Goal: Task Accomplishment & Management: Complete application form

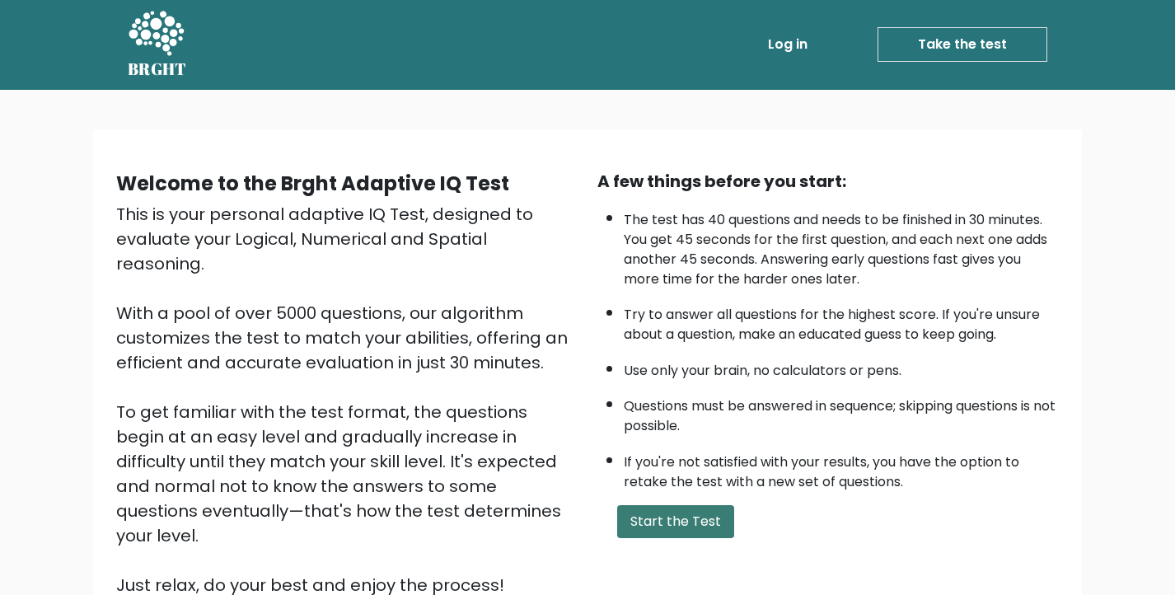
scroll to position [1, 1]
click at [661, 536] on button "Start the Test" at bounding box center [675, 521] width 117 height 33
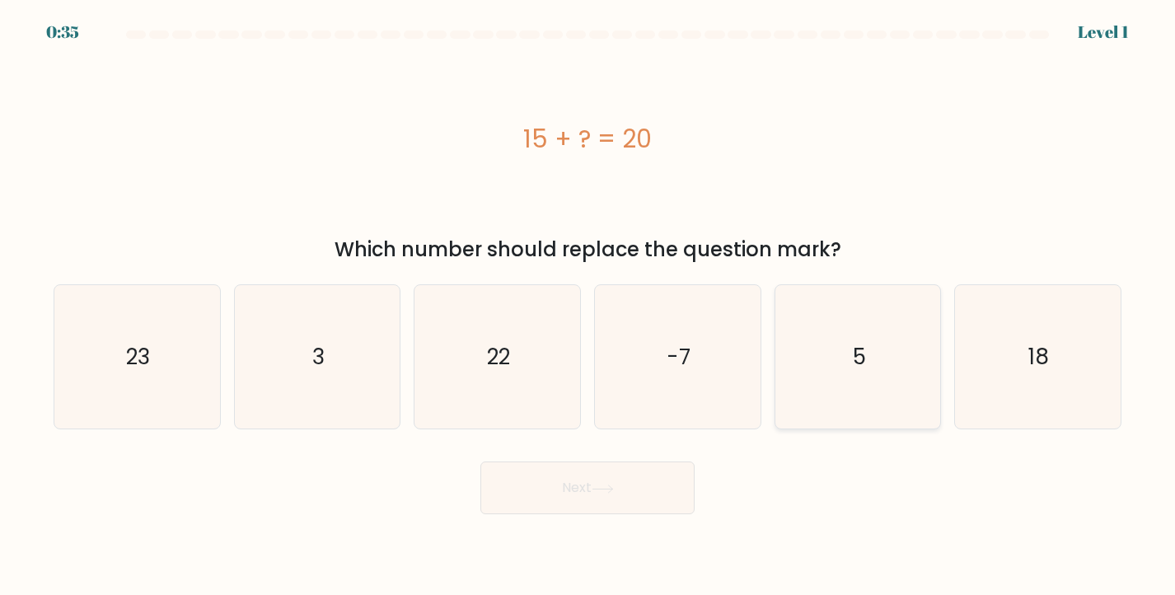
click at [904, 383] on icon "5" at bounding box center [858, 357] width 144 height 144
click at [588, 306] on input "e. 5" at bounding box center [587, 301] width 1 height 8
radio input "true"
click at [601, 481] on button "Next" at bounding box center [587, 487] width 214 height 53
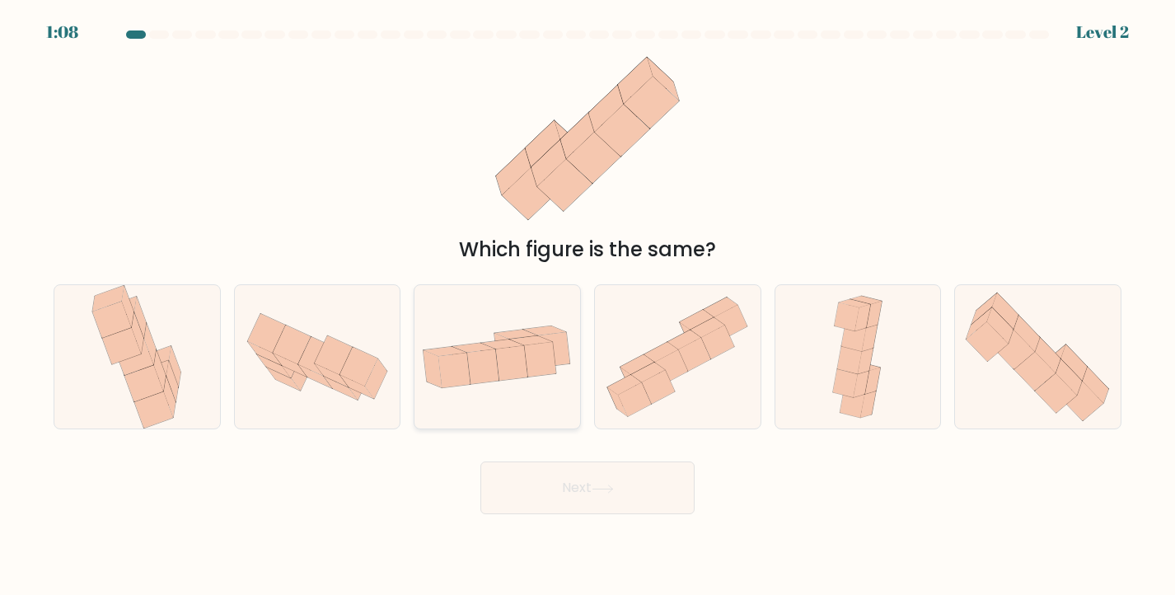
click at [498, 369] on icon at bounding box center [483, 365] width 32 height 35
click at [587, 306] on input "c." at bounding box center [587, 301] width 1 height 8
radio input "true"
click at [562, 485] on button "Next" at bounding box center [587, 487] width 214 height 53
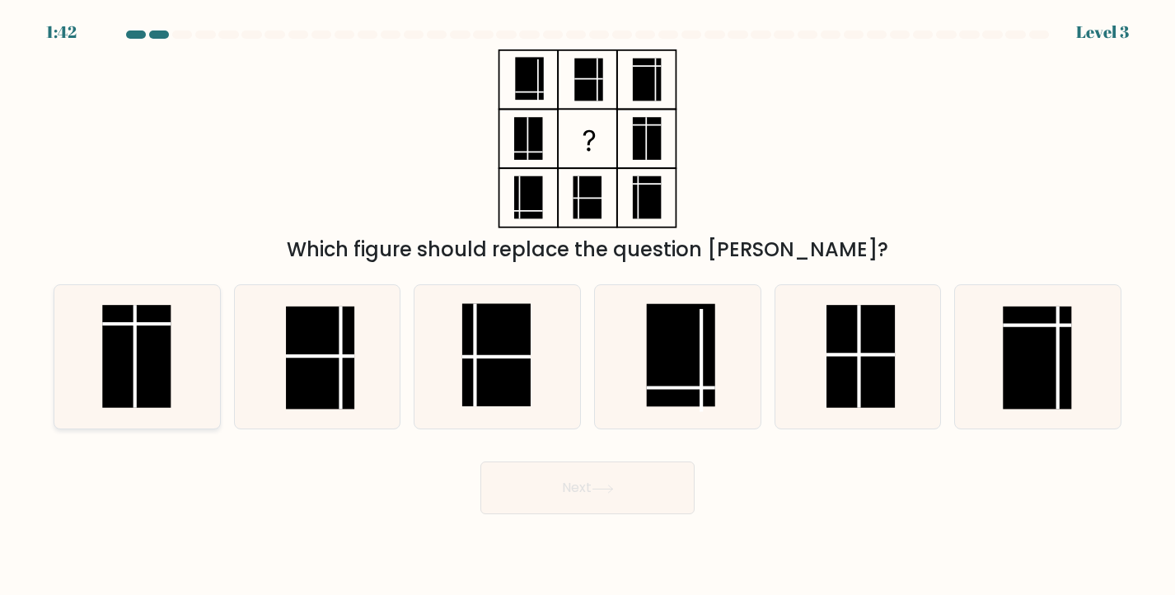
click at [157, 367] on rect at bounding box center [136, 356] width 68 height 103
click at [587, 306] on input "a." at bounding box center [587, 301] width 1 height 8
radio input "true"
click at [573, 474] on button "Next" at bounding box center [587, 487] width 214 height 53
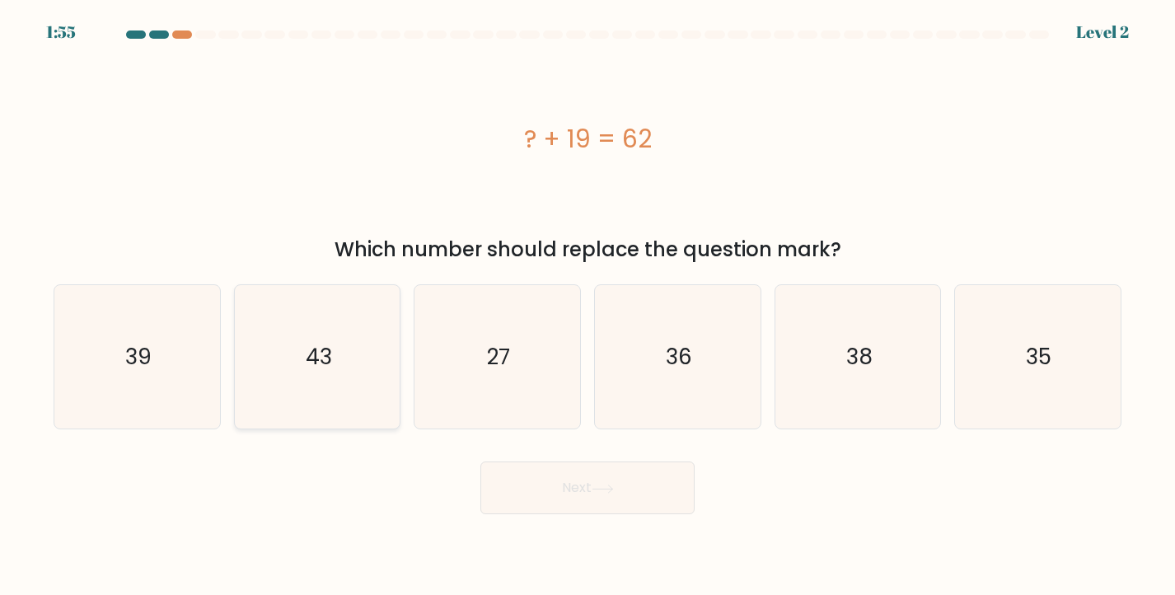
click at [303, 405] on icon "43" at bounding box center [318, 357] width 144 height 144
click at [587, 306] on input "b. 43" at bounding box center [587, 301] width 1 height 8
radio input "true"
click at [522, 479] on button "Next" at bounding box center [587, 487] width 214 height 53
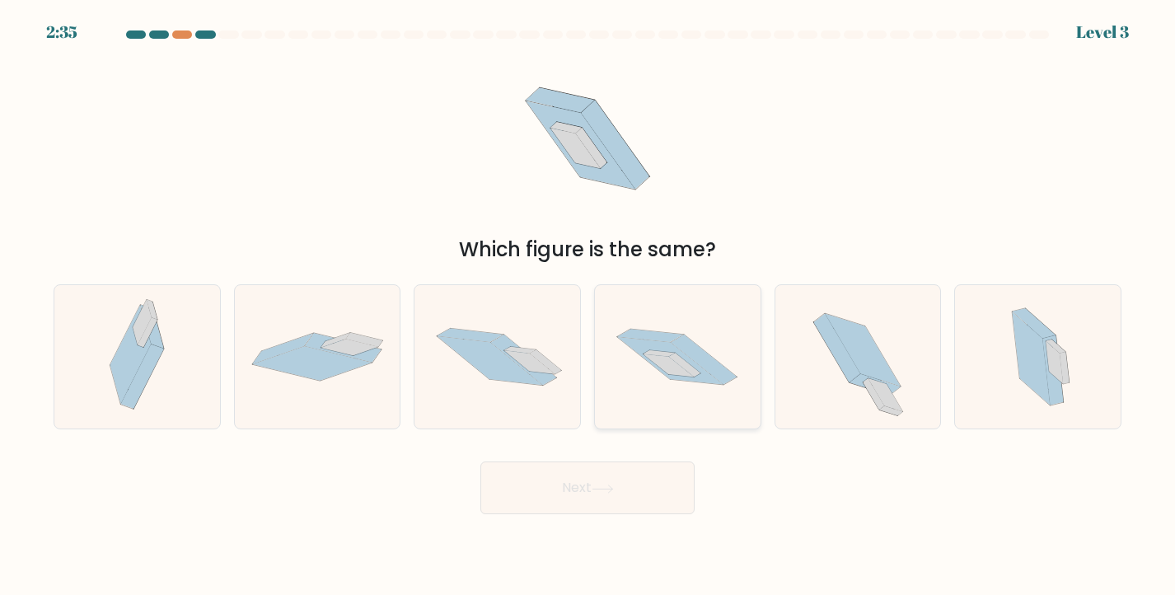
click at [690, 341] on icon at bounding box center [704, 359] width 66 height 50
click at [588, 306] on input "d." at bounding box center [587, 301] width 1 height 8
radio input "true"
click at [600, 479] on button "Next" at bounding box center [587, 487] width 214 height 53
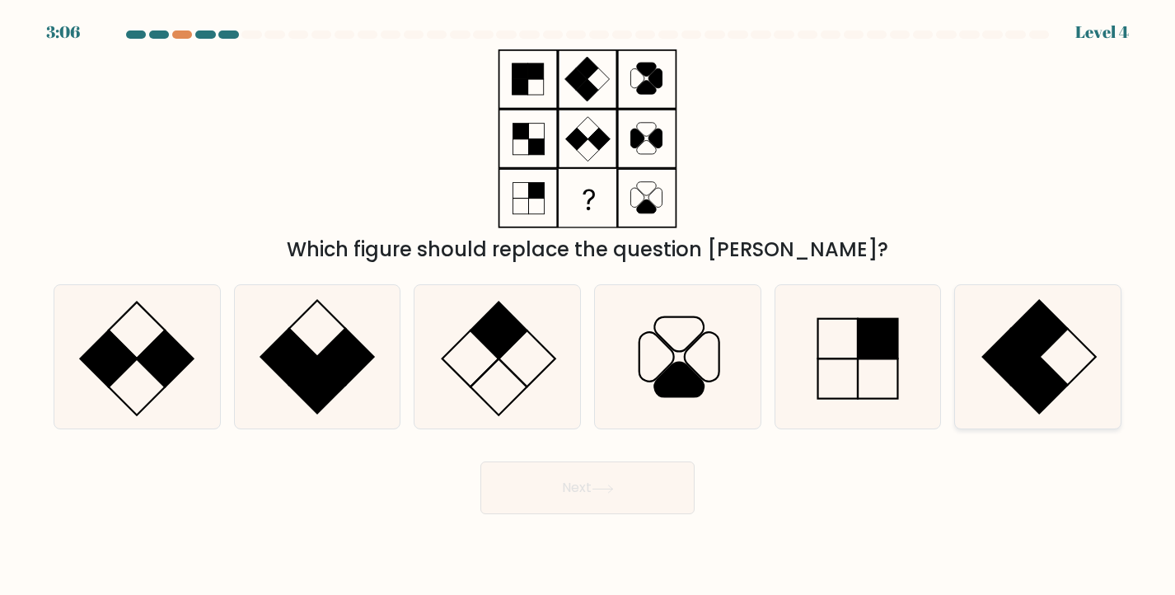
click at [1035, 348] on rect at bounding box center [1039, 328] width 57 height 57
click at [588, 306] on input "f." at bounding box center [587, 301] width 1 height 8
radio input "true"
click at [610, 497] on button "Next" at bounding box center [587, 487] width 214 height 53
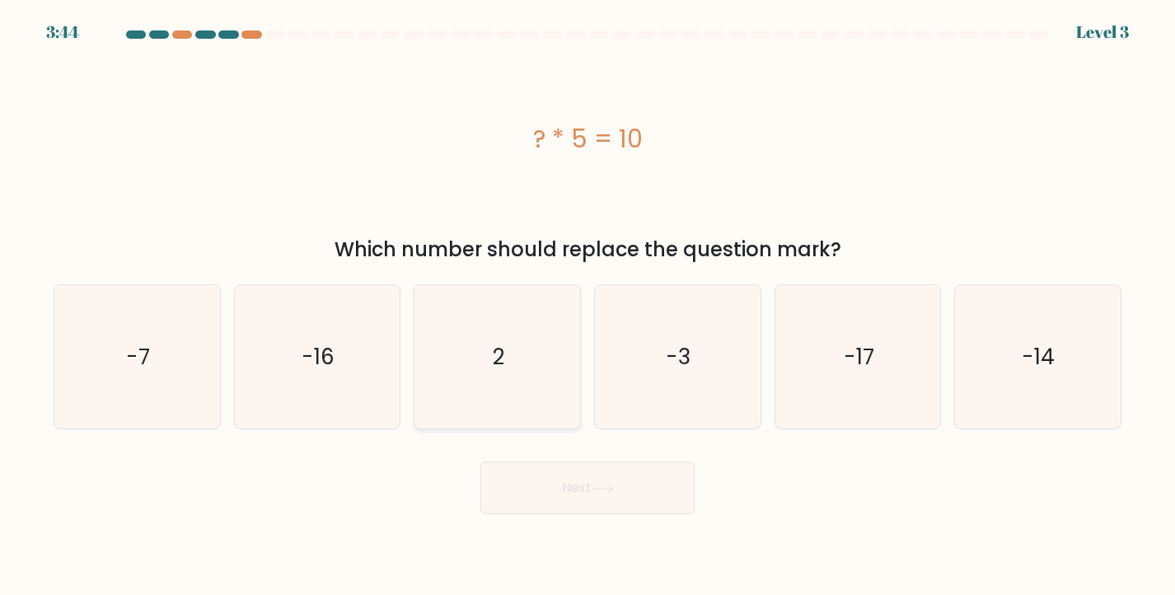
click at [493, 330] on icon "2" at bounding box center [497, 357] width 144 height 144
click at [587, 306] on input "c. 2" at bounding box center [587, 301] width 1 height 8
radio input "true"
click at [588, 474] on button "Next" at bounding box center [587, 487] width 214 height 53
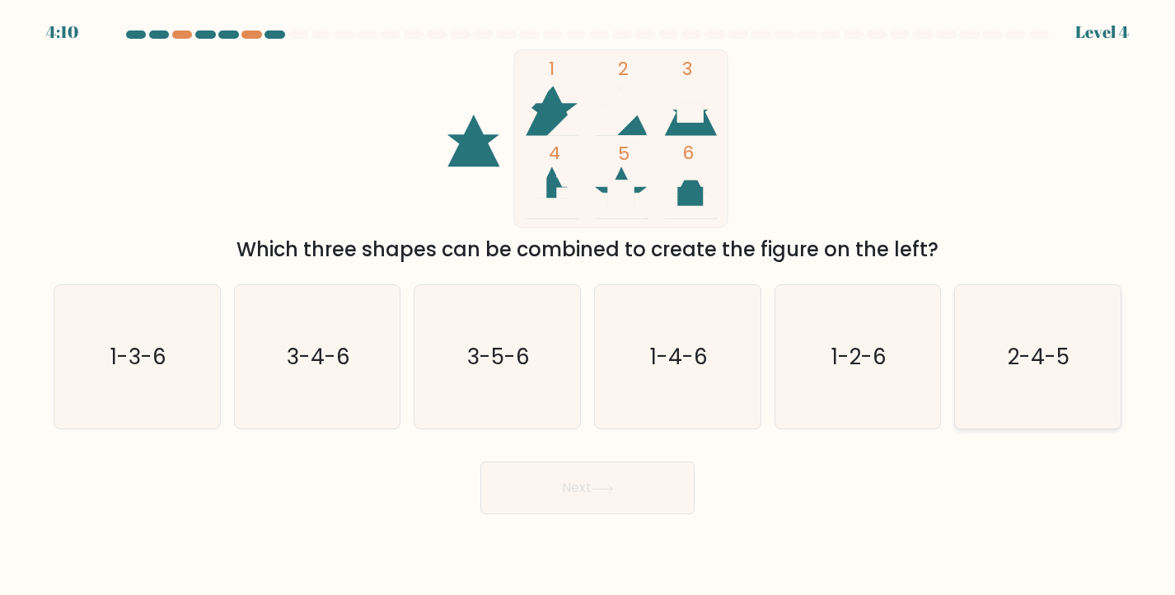
click at [1024, 381] on icon "2-4-5" at bounding box center [1038, 357] width 144 height 144
click at [588, 306] on input "f. 2-4-5" at bounding box center [587, 301] width 1 height 8
radio input "true"
click at [628, 489] on button "Next" at bounding box center [587, 487] width 214 height 53
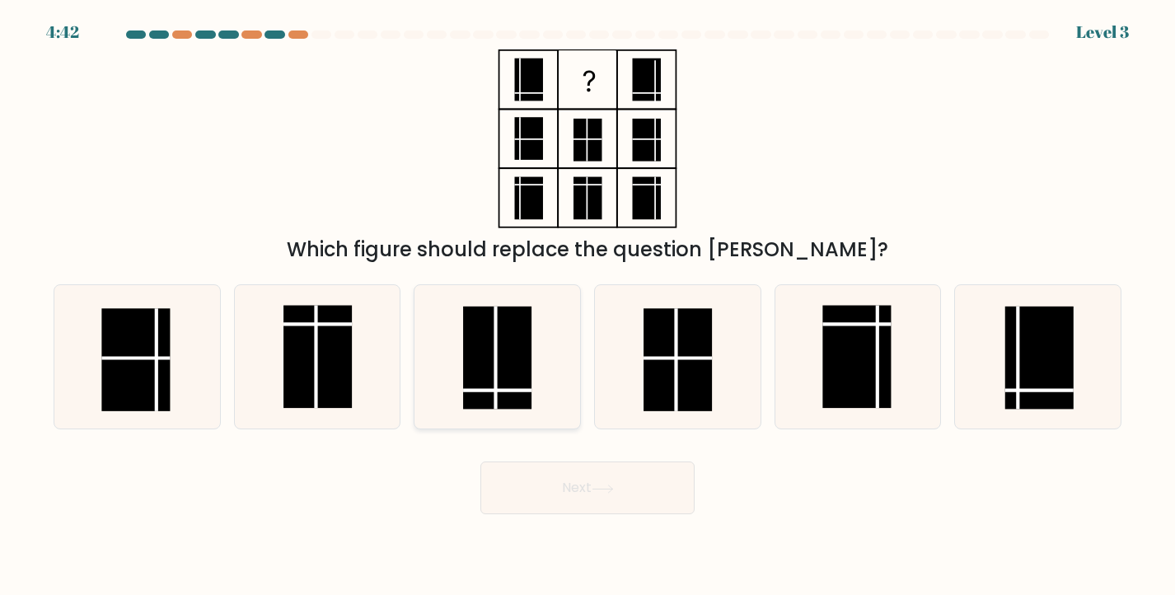
click at [502, 378] on rect at bounding box center [498, 357] width 68 height 103
click at [587, 306] on input "c." at bounding box center [587, 301] width 1 height 8
radio input "true"
click at [599, 468] on button "Next" at bounding box center [587, 487] width 214 height 53
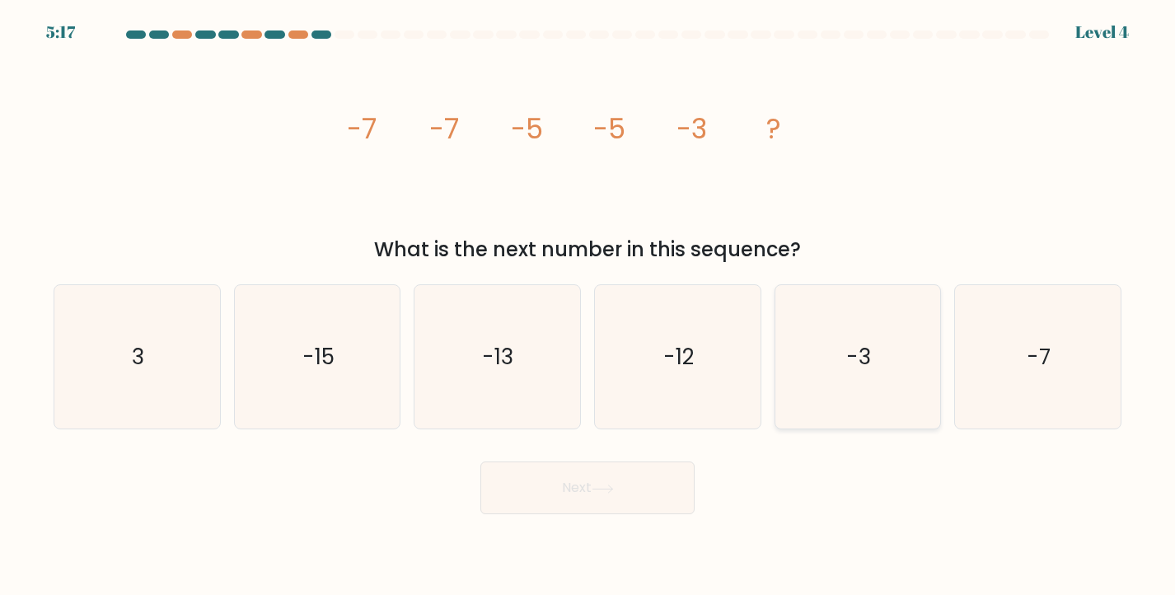
drag, startPoint x: 901, startPoint y: 353, endPoint x: 809, endPoint y: 400, distance: 103.5
click at [901, 353] on icon "-3" at bounding box center [858, 357] width 144 height 144
click at [588, 306] on input "e. -3" at bounding box center [587, 301] width 1 height 8
radio input "true"
click at [685, 487] on button "Next" at bounding box center [587, 487] width 214 height 53
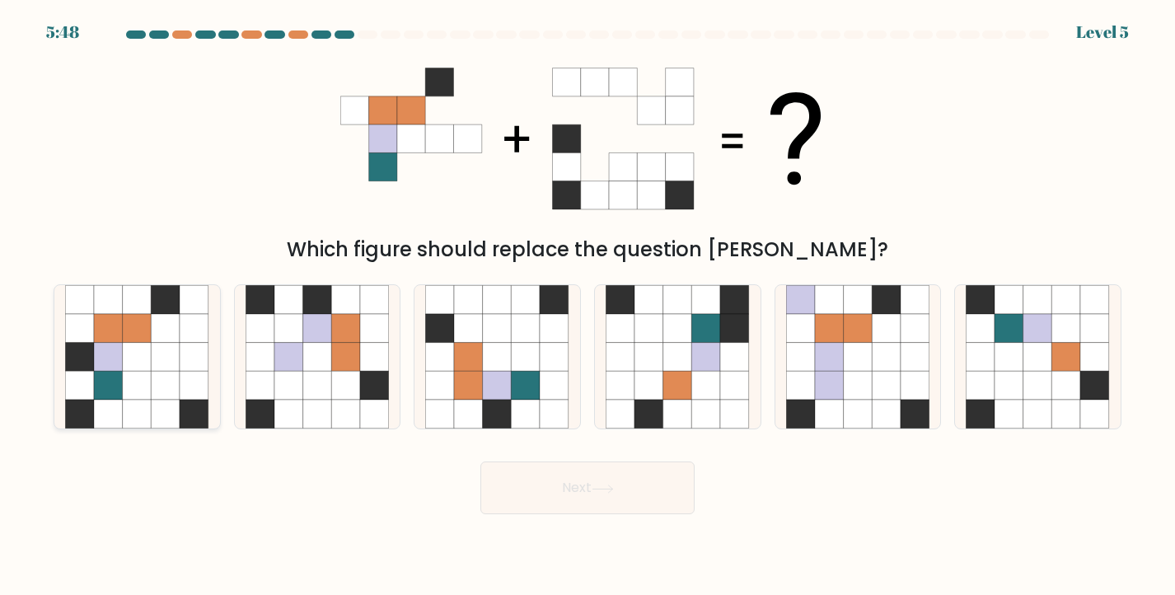
click at [129, 329] on icon at bounding box center [137, 328] width 29 height 29
click at [587, 306] on input "a." at bounding box center [587, 301] width 1 height 8
radio input "true"
click at [565, 489] on button "Next" at bounding box center [587, 487] width 214 height 53
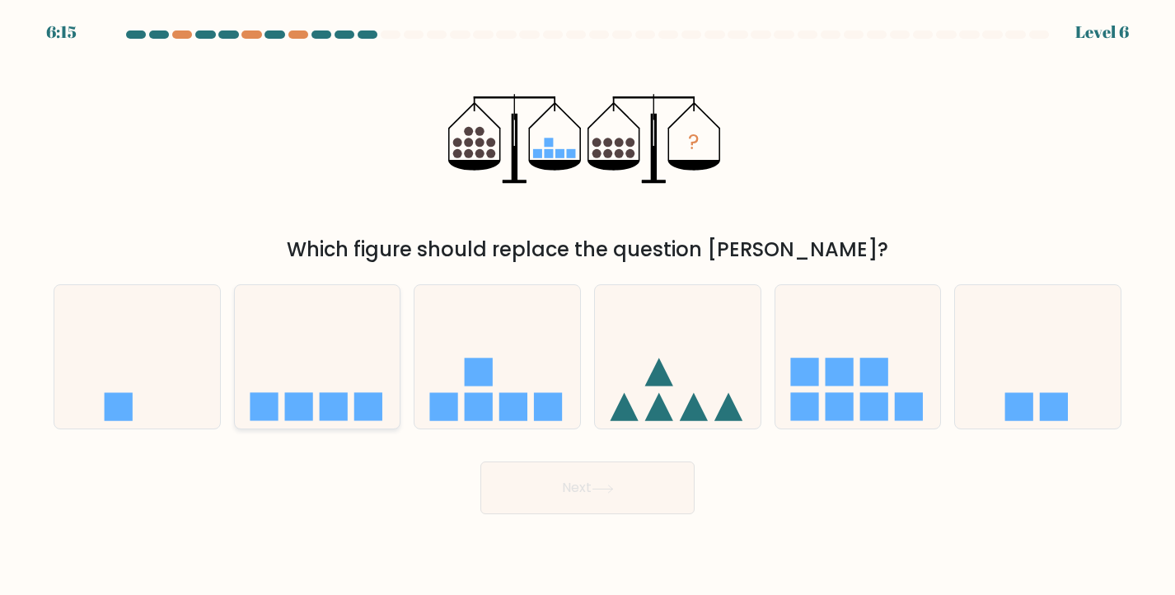
click at [370, 391] on icon at bounding box center [318, 356] width 166 height 137
click at [587, 306] on input "b." at bounding box center [587, 301] width 1 height 8
radio input "true"
click at [560, 495] on button "Next" at bounding box center [587, 487] width 214 height 53
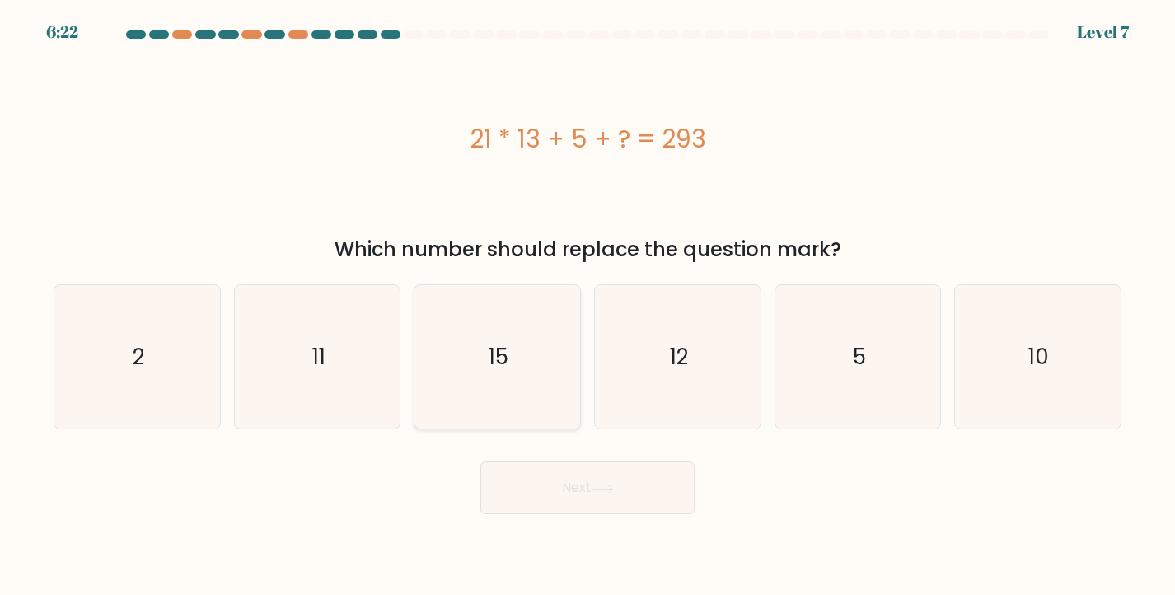
click at [459, 355] on icon "15" at bounding box center [497, 357] width 144 height 144
click at [587, 306] on input "c. 15" at bounding box center [587, 301] width 1 height 8
radio input "true"
click at [552, 498] on button "Next" at bounding box center [587, 487] width 214 height 53
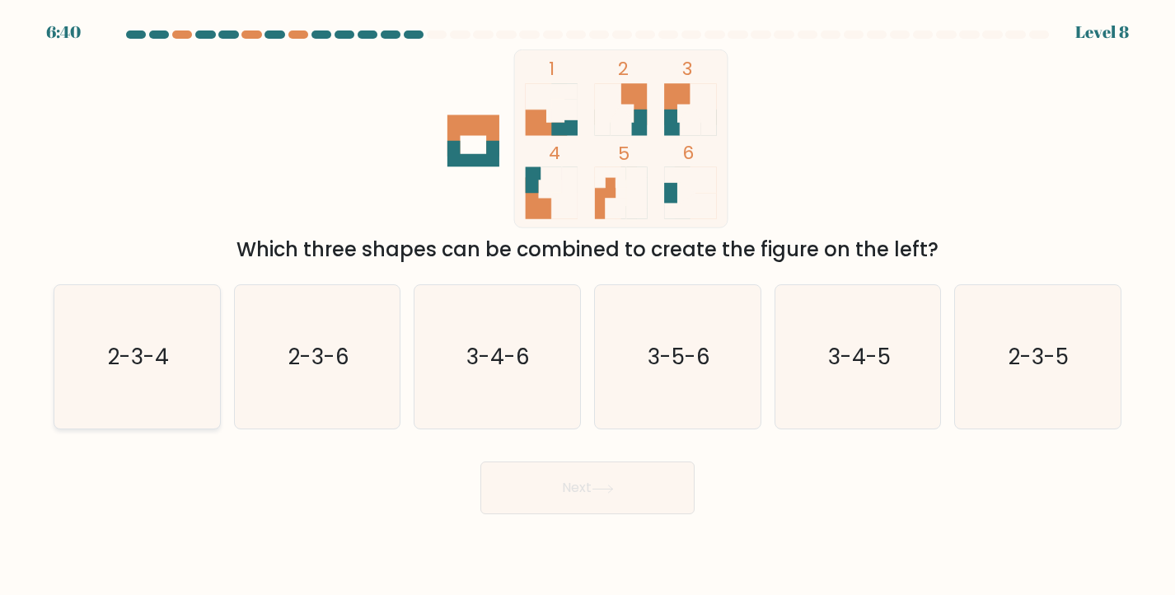
scroll to position [0, 1]
click at [209, 346] on icon "2-3-4" at bounding box center [137, 357] width 144 height 144
click at [587, 306] on input "a. 2-3-4" at bounding box center [587, 301] width 1 height 8
radio input "true"
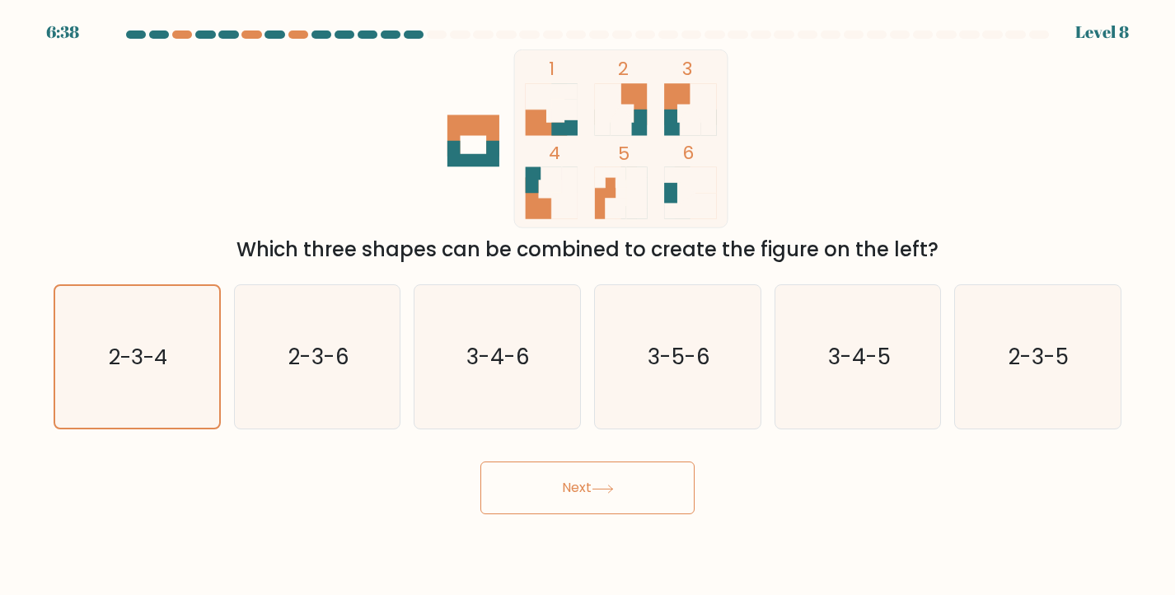
click at [549, 499] on button "Next" at bounding box center [587, 487] width 214 height 53
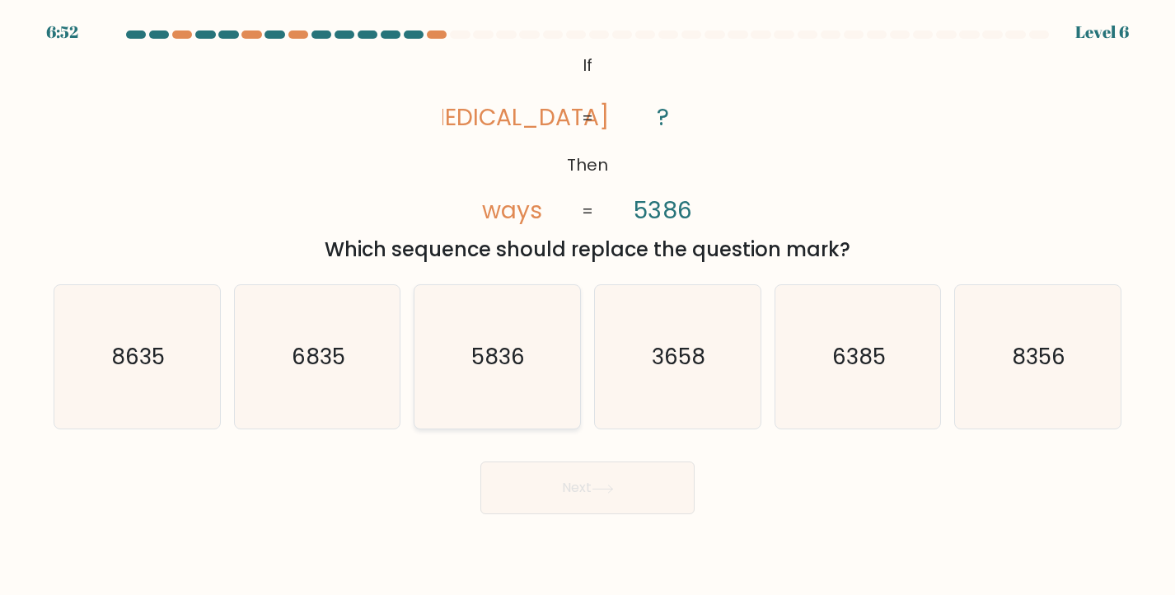
click at [511, 358] on text "5836" at bounding box center [499, 357] width 54 height 30
click at [587, 306] on input "c. 5836" at bounding box center [587, 301] width 1 height 8
radio input "true"
click at [584, 481] on button "Next" at bounding box center [587, 487] width 214 height 53
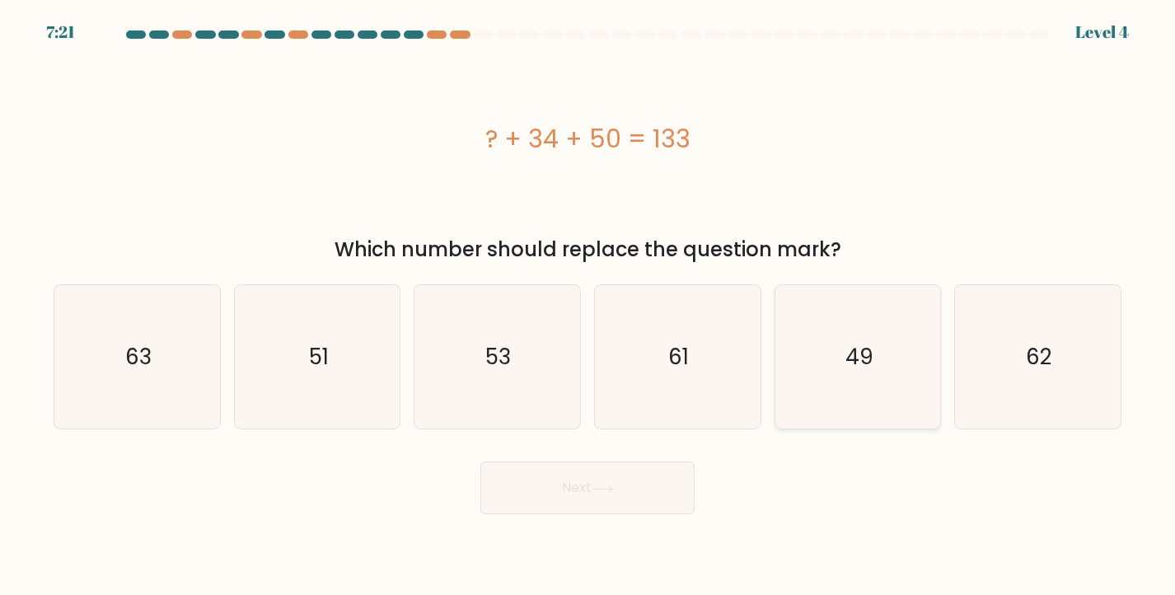
click at [920, 376] on icon "49" at bounding box center [858, 357] width 144 height 144
click at [588, 306] on input "e. 49" at bounding box center [587, 301] width 1 height 8
radio input "true"
click at [629, 496] on button "Next" at bounding box center [587, 487] width 214 height 53
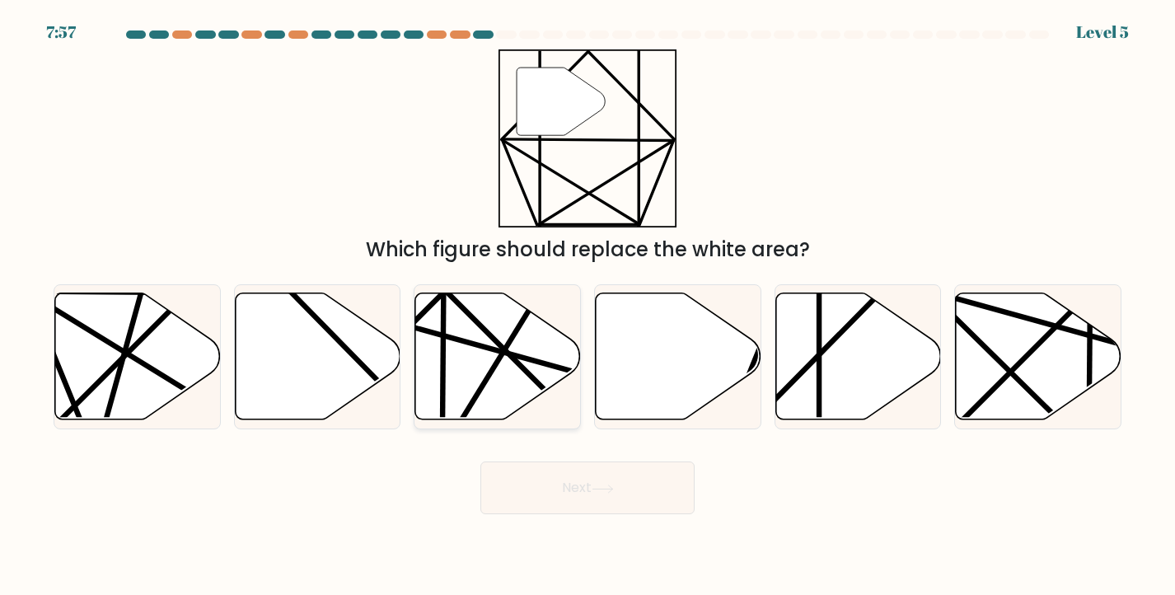
drag, startPoint x: 555, startPoint y: 356, endPoint x: 559, endPoint y: 365, distance: 10.0
click at [555, 356] on icon at bounding box center [498, 355] width 166 height 127
click at [587, 306] on input "c." at bounding box center [587, 301] width 1 height 8
radio input "true"
click at [642, 484] on button "Next" at bounding box center [587, 487] width 214 height 53
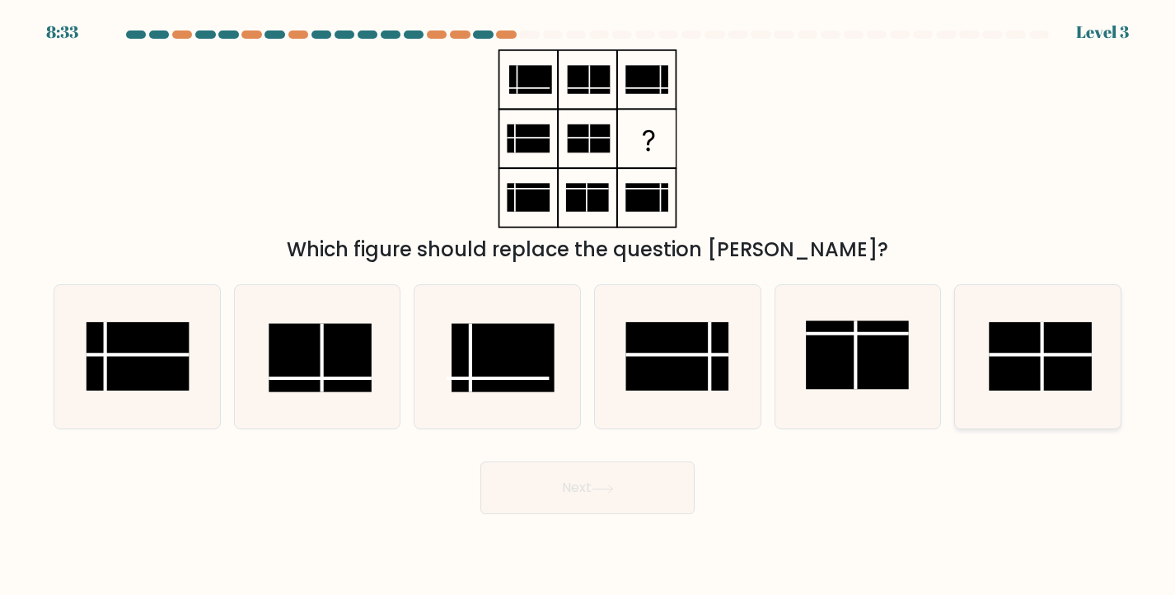
click at [1025, 373] on rect at bounding box center [1040, 356] width 103 height 68
click at [588, 306] on input "f." at bounding box center [587, 301] width 1 height 8
radio input "true"
click at [347, 353] on rect at bounding box center [320, 357] width 103 height 68
click at [587, 306] on input "b." at bounding box center [587, 301] width 1 height 8
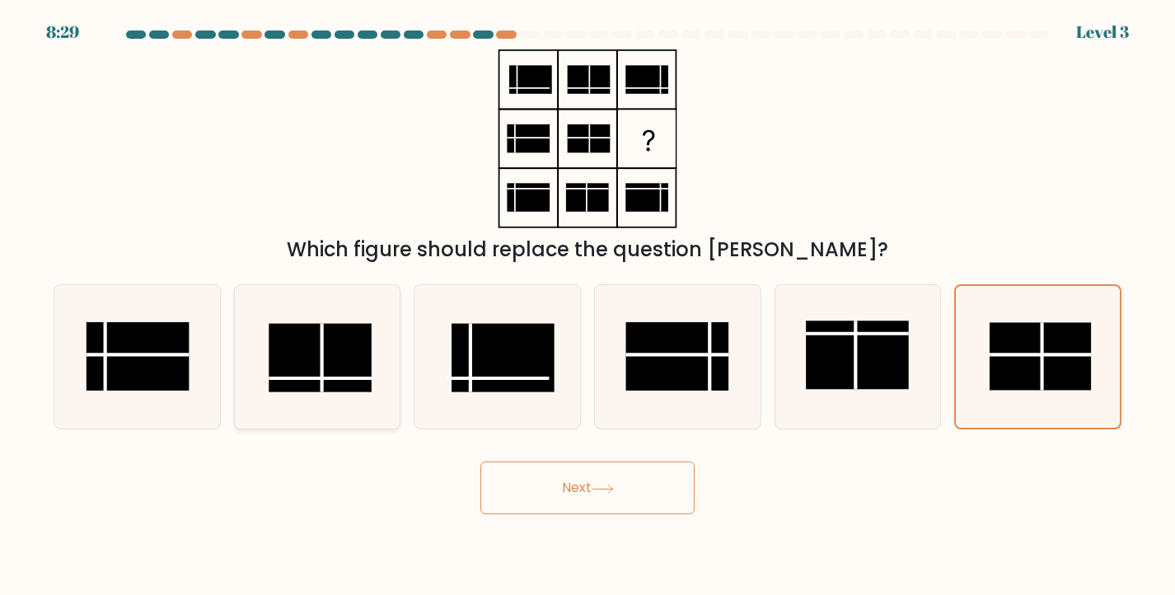
radio input "true"
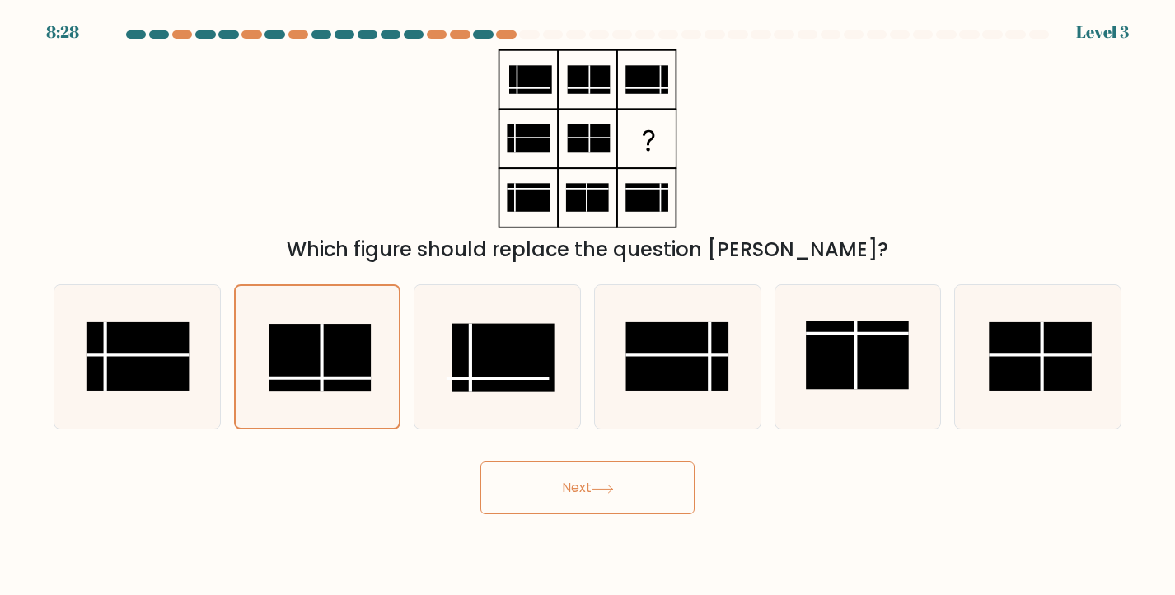
click at [658, 499] on button "Next" at bounding box center [587, 487] width 214 height 53
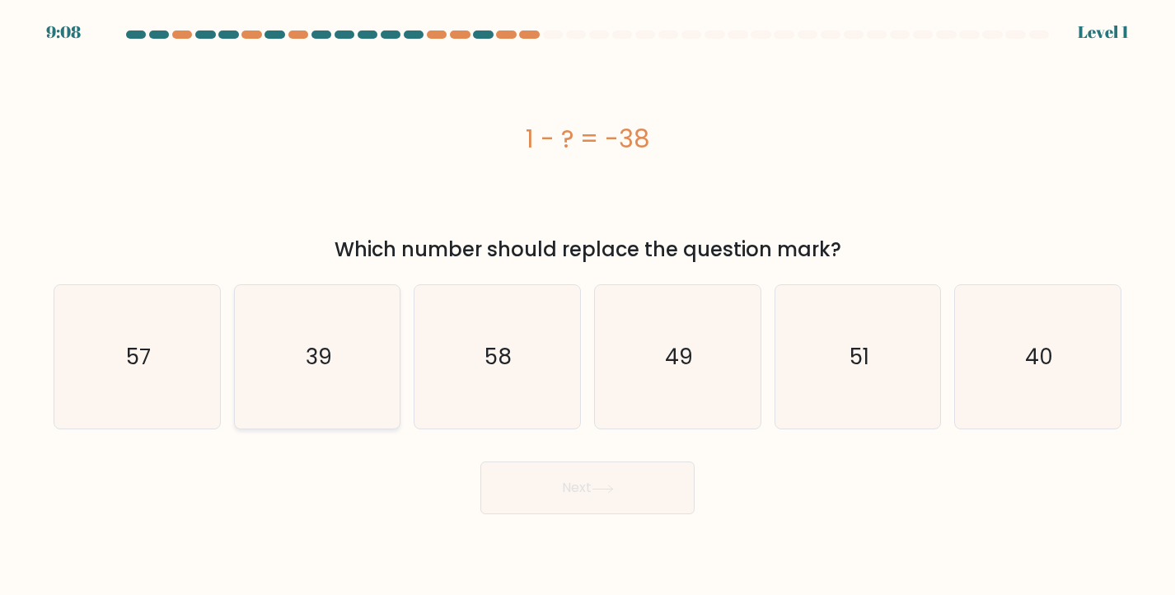
click at [310, 328] on icon "39" at bounding box center [318, 357] width 144 height 144
click at [587, 306] on input "b. 39" at bounding box center [587, 301] width 1 height 8
radio input "true"
click at [561, 486] on button "Next" at bounding box center [587, 487] width 214 height 53
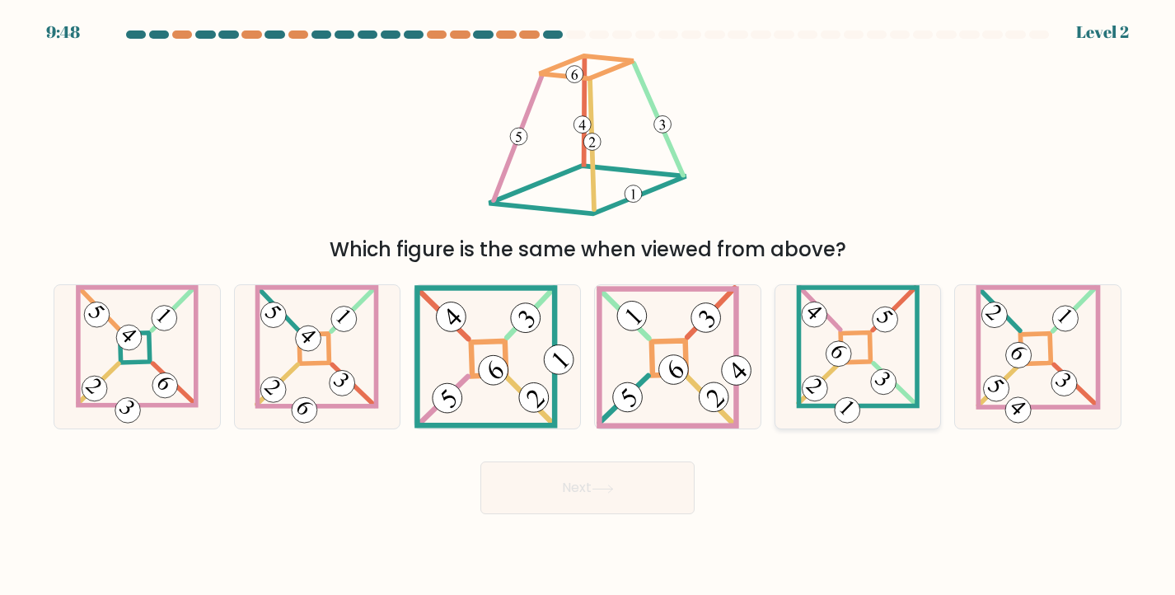
click at [840, 364] on 871 at bounding box center [839, 353] width 36 height 36
click at [588, 306] on input "e." at bounding box center [587, 301] width 1 height 8
radio input "true"
click at [629, 487] on button "Next" at bounding box center [587, 487] width 214 height 53
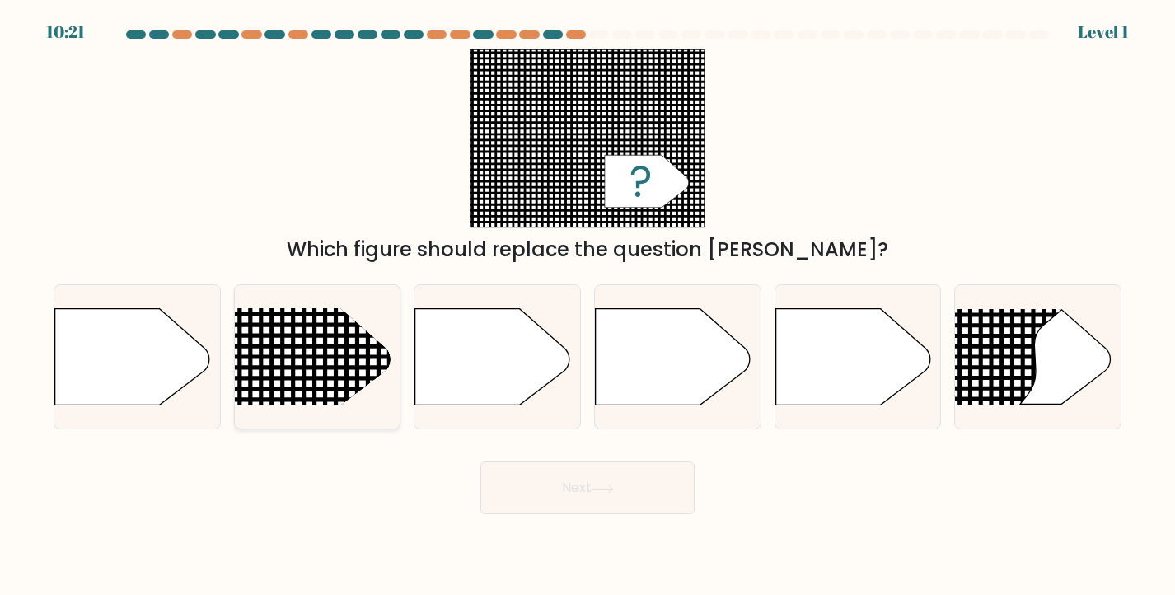
click at [356, 357] on line at bounding box center [204, 357] width 806 height 0
click at [587, 306] on input "b." at bounding box center [587, 301] width 1 height 8
radio input "true"
click at [574, 479] on button "Next" at bounding box center [587, 487] width 214 height 53
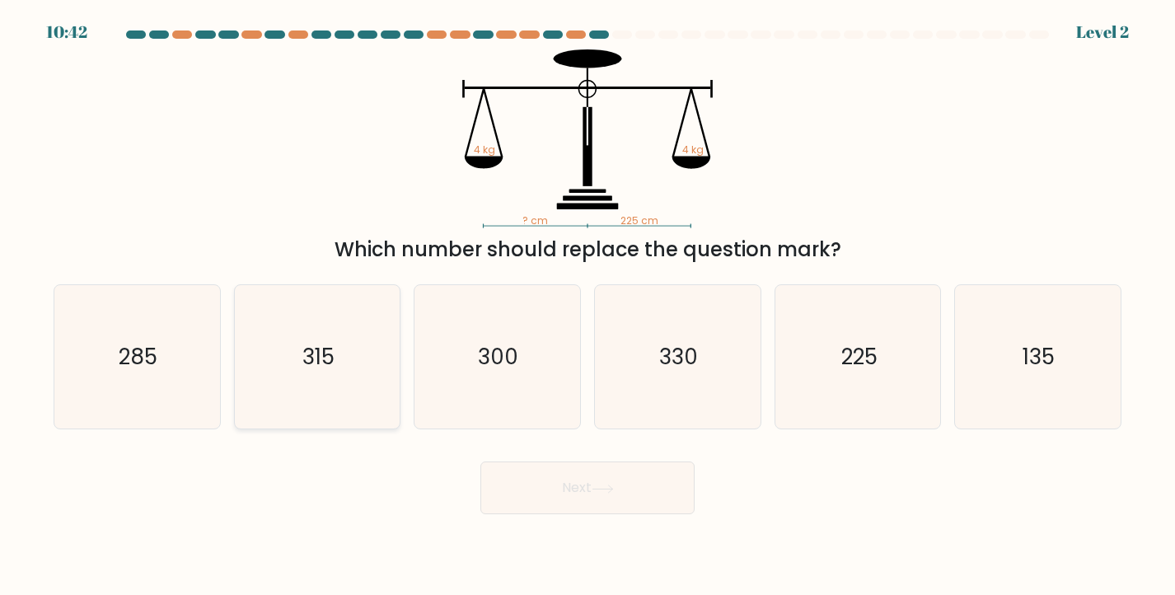
click at [389, 362] on icon "315" at bounding box center [318, 357] width 144 height 144
click at [587, 306] on input "b. 315" at bounding box center [587, 301] width 1 height 8
radio input "true"
click at [670, 499] on button "Next" at bounding box center [587, 487] width 214 height 53
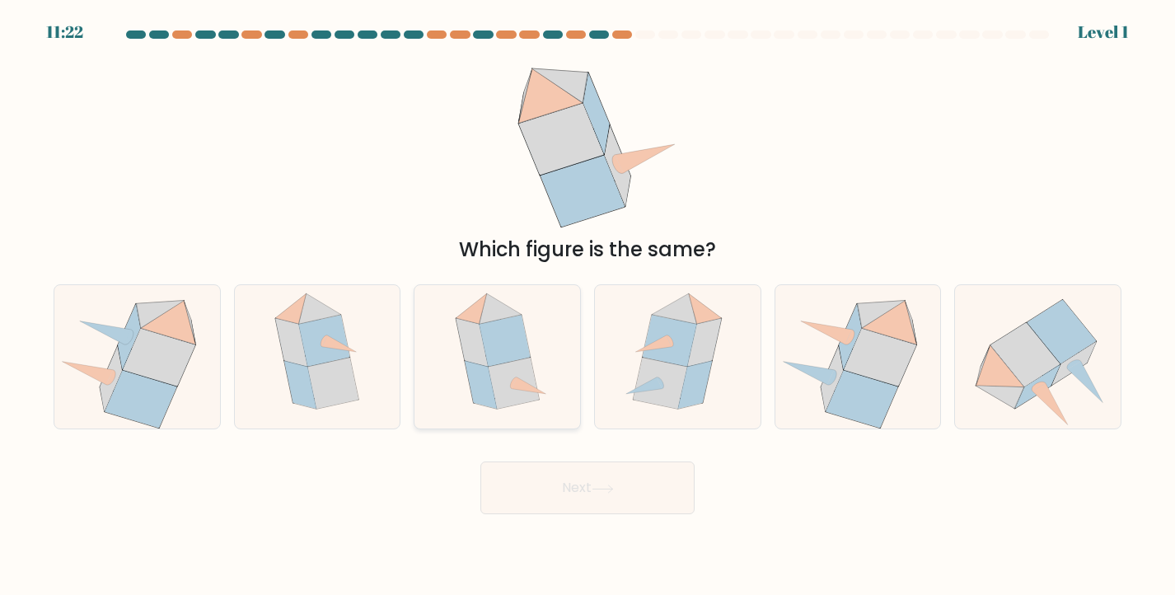
click at [487, 359] on icon at bounding box center [504, 341] width 51 height 52
click at [587, 306] on input "c." at bounding box center [587, 301] width 1 height 8
radio input "true"
click at [612, 479] on button "Next" at bounding box center [587, 487] width 214 height 53
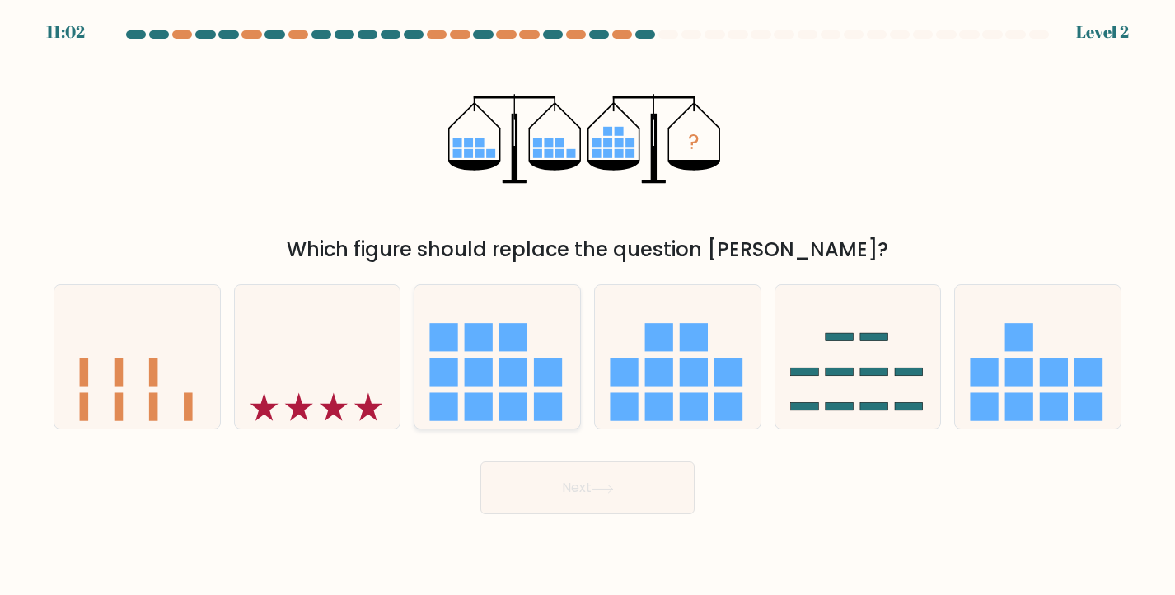
click at [537, 372] on rect at bounding box center [549, 372] width 28 height 28
click at [587, 306] on input "c." at bounding box center [587, 301] width 1 height 8
radio input "true"
click at [612, 488] on icon at bounding box center [603, 488] width 22 height 9
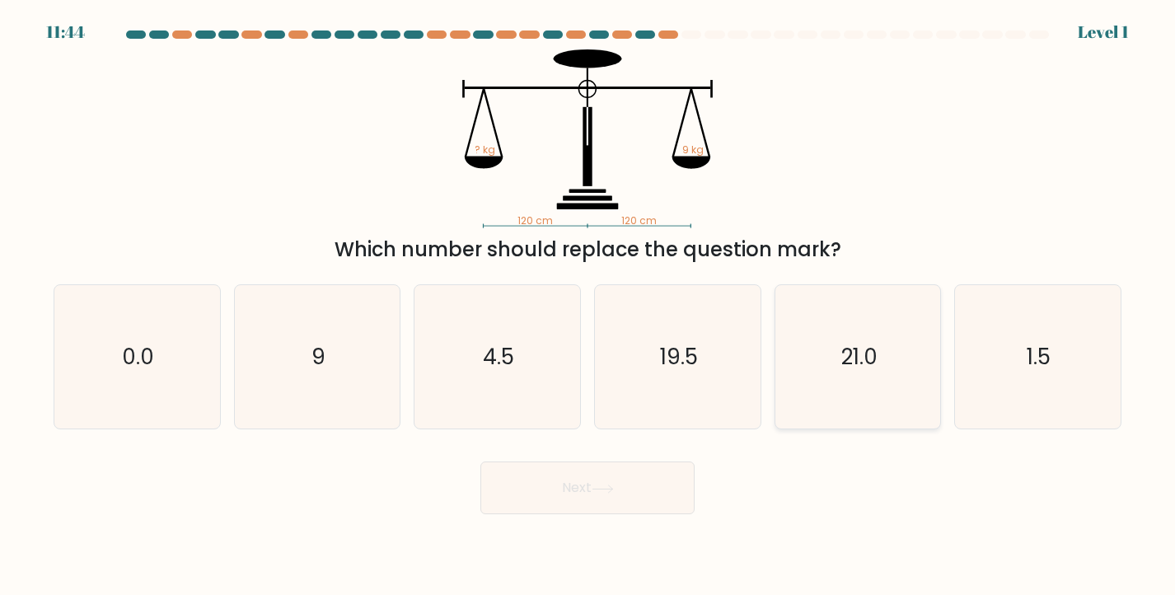
click at [837, 362] on icon "21.0" at bounding box center [858, 357] width 144 height 144
click at [588, 306] on input "e. 21.0" at bounding box center [587, 301] width 1 height 8
radio input "true"
click at [620, 492] on button "Next" at bounding box center [587, 487] width 214 height 53
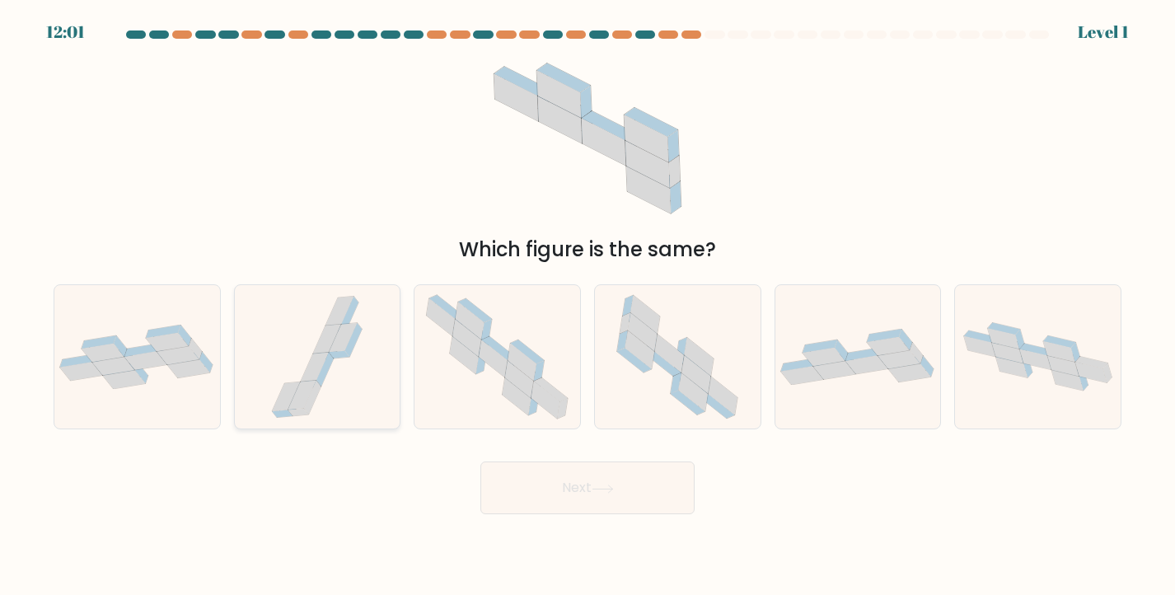
click at [326, 348] on icon at bounding box center [327, 338] width 28 height 29
click at [587, 306] on input "b." at bounding box center [587, 301] width 1 height 8
radio input "true"
click at [603, 503] on button "Next" at bounding box center [587, 487] width 214 height 53
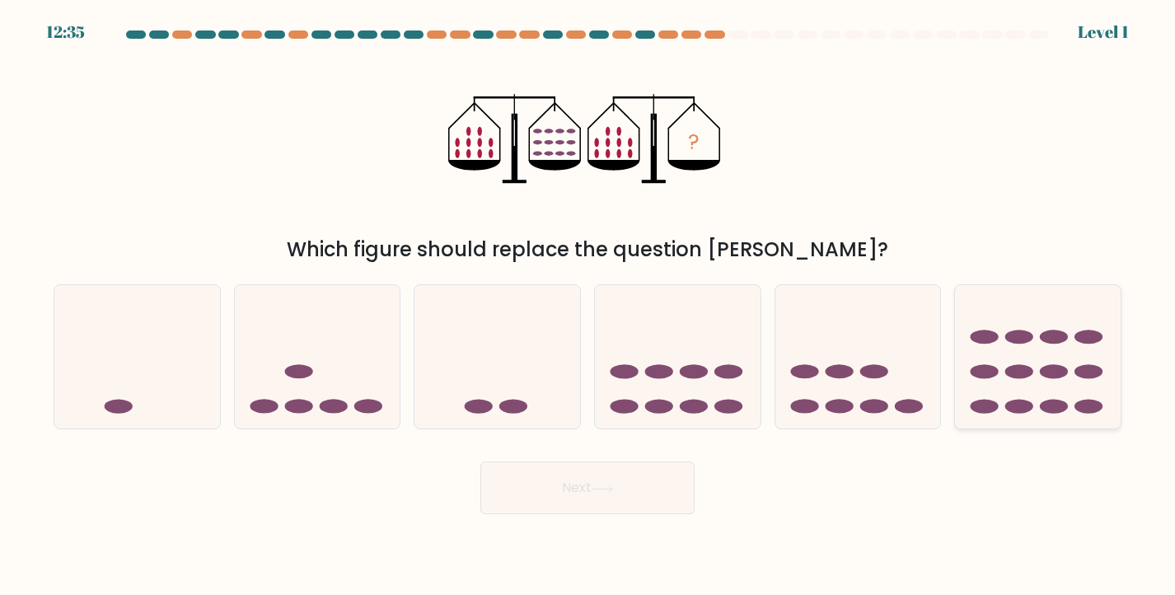
drag, startPoint x: 1012, startPoint y: 389, endPoint x: 999, endPoint y: 397, distance: 15.5
click at [1012, 389] on icon at bounding box center [1038, 356] width 166 height 137
click at [588, 306] on input "f." at bounding box center [587, 301] width 1 height 8
radio input "true"
click at [562, 484] on button "Next" at bounding box center [587, 487] width 214 height 53
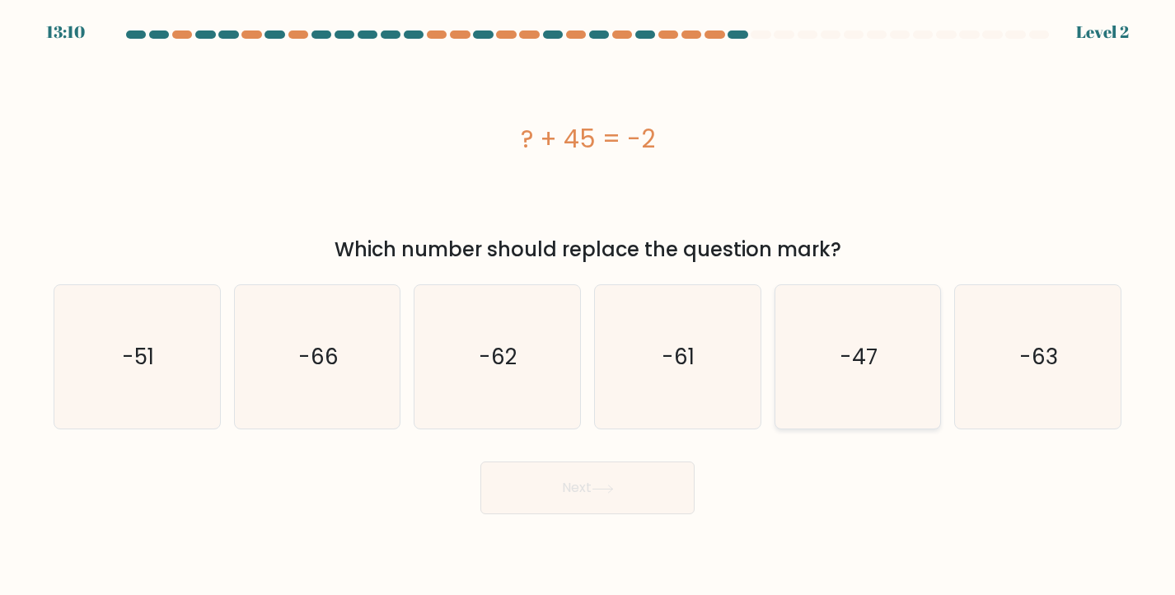
click at [857, 375] on icon "-47" at bounding box center [858, 357] width 144 height 144
click at [588, 306] on input "e. -47" at bounding box center [587, 301] width 1 height 8
radio input "true"
click at [599, 483] on button "Next" at bounding box center [587, 487] width 214 height 53
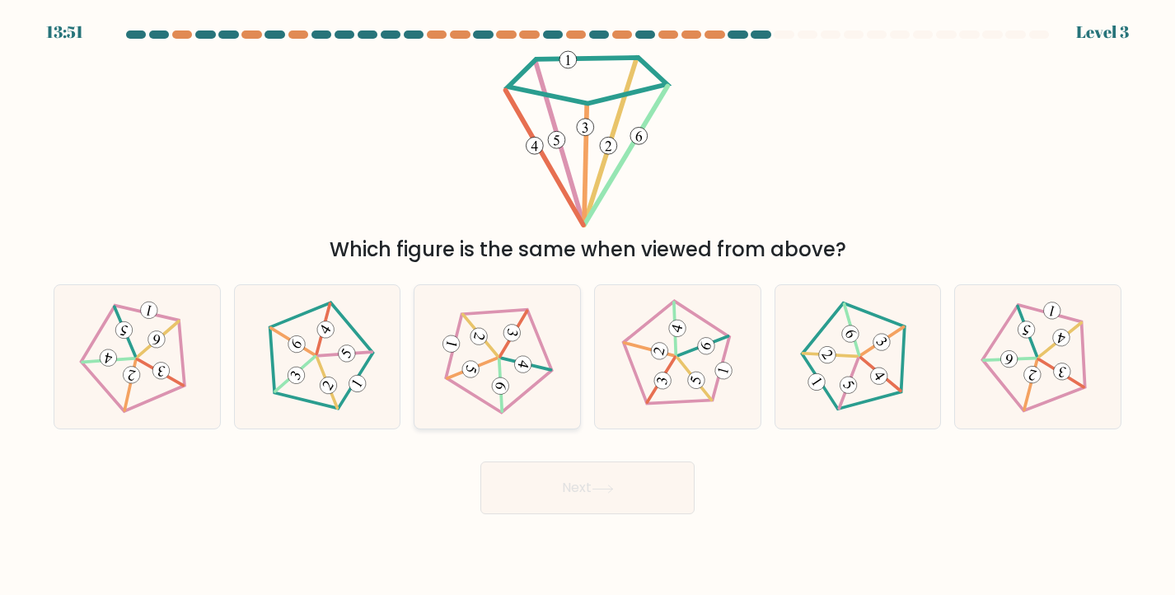
click at [517, 397] on 138 at bounding box center [503, 357] width 124 height 127
click at [587, 306] on input "c." at bounding box center [587, 301] width 1 height 8
radio input "true"
click at [509, 475] on button "Next" at bounding box center [587, 487] width 214 height 53
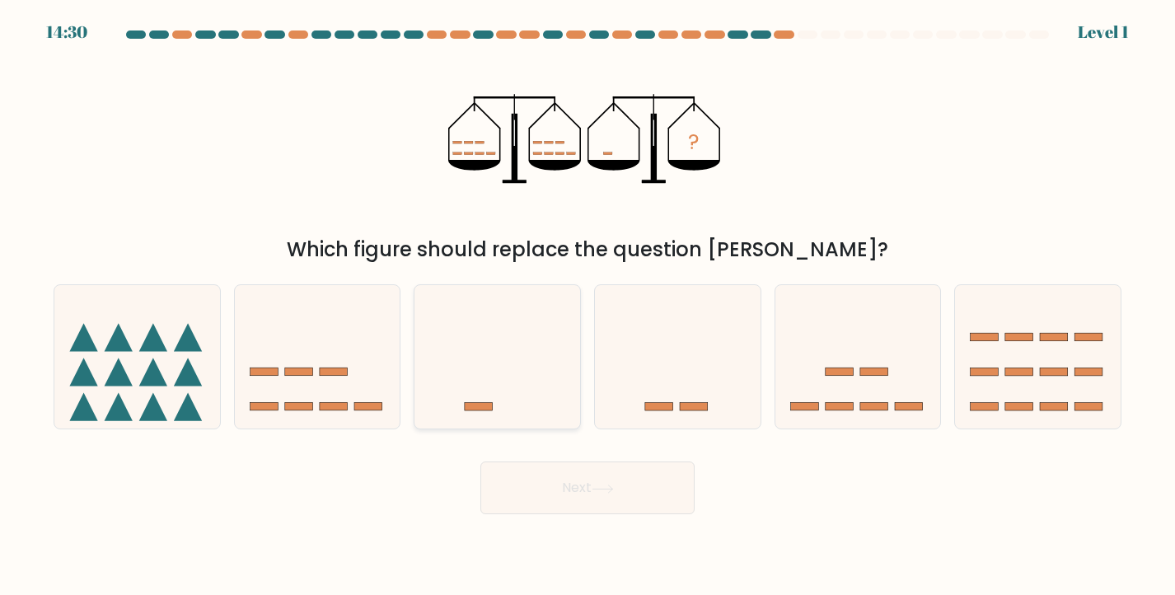
drag, startPoint x: 562, startPoint y: 337, endPoint x: 564, endPoint y: 347, distance: 10.2
click at [563, 337] on icon at bounding box center [497, 356] width 166 height 137
click at [587, 306] on input "c." at bounding box center [587, 301] width 1 height 8
radio input "true"
click at [634, 484] on button "Next" at bounding box center [587, 487] width 214 height 53
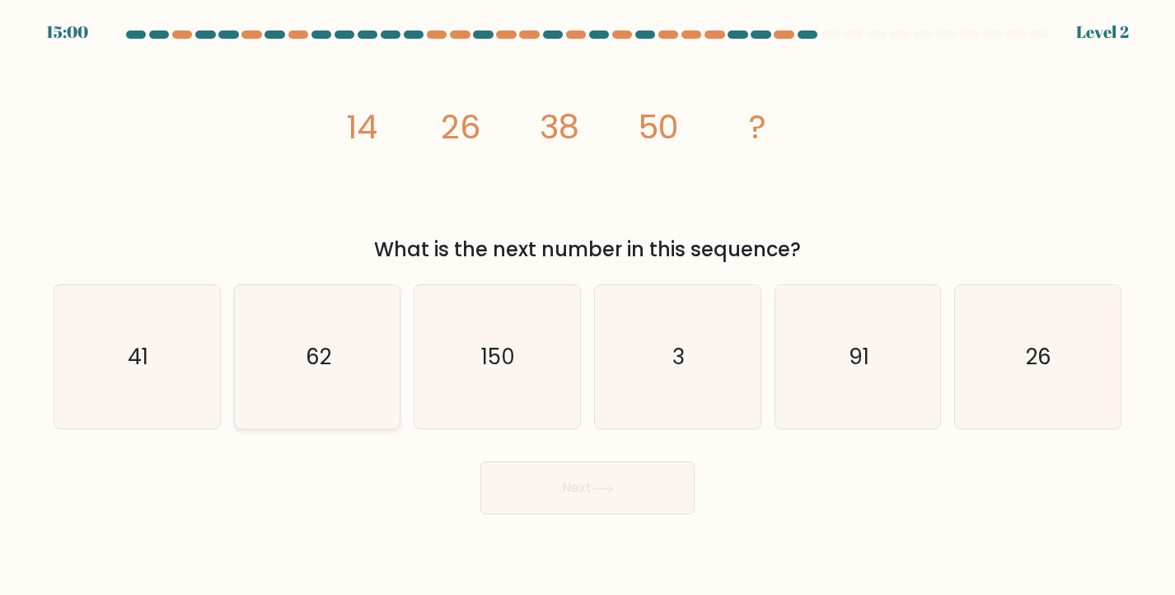
click at [353, 369] on icon "62" at bounding box center [318, 357] width 144 height 144
click at [587, 306] on input "b. 62" at bounding box center [587, 301] width 1 height 8
radio input "true"
click at [585, 498] on button "Next" at bounding box center [587, 487] width 214 height 53
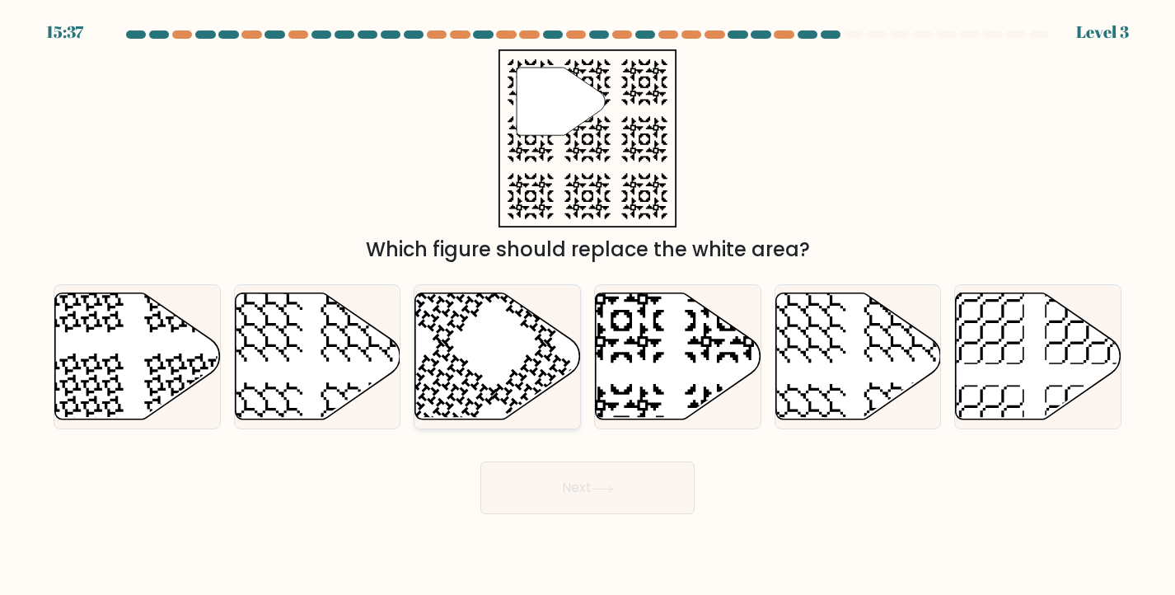
click at [518, 362] on icon at bounding box center [498, 355] width 166 height 127
click at [587, 306] on input "c." at bounding box center [587, 301] width 1 height 8
radio input "true"
click at [609, 484] on icon at bounding box center [603, 488] width 22 height 9
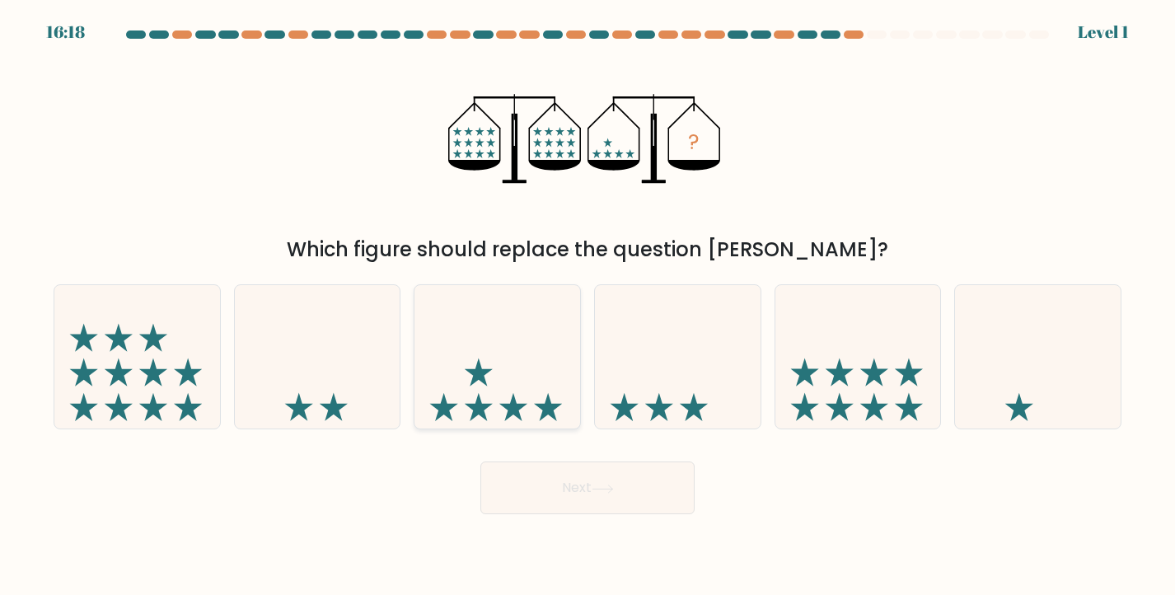
click at [484, 359] on icon at bounding box center [497, 356] width 166 height 137
click at [587, 306] on input "c." at bounding box center [587, 301] width 1 height 8
radio input "true"
click at [643, 494] on button "Next" at bounding box center [587, 487] width 214 height 53
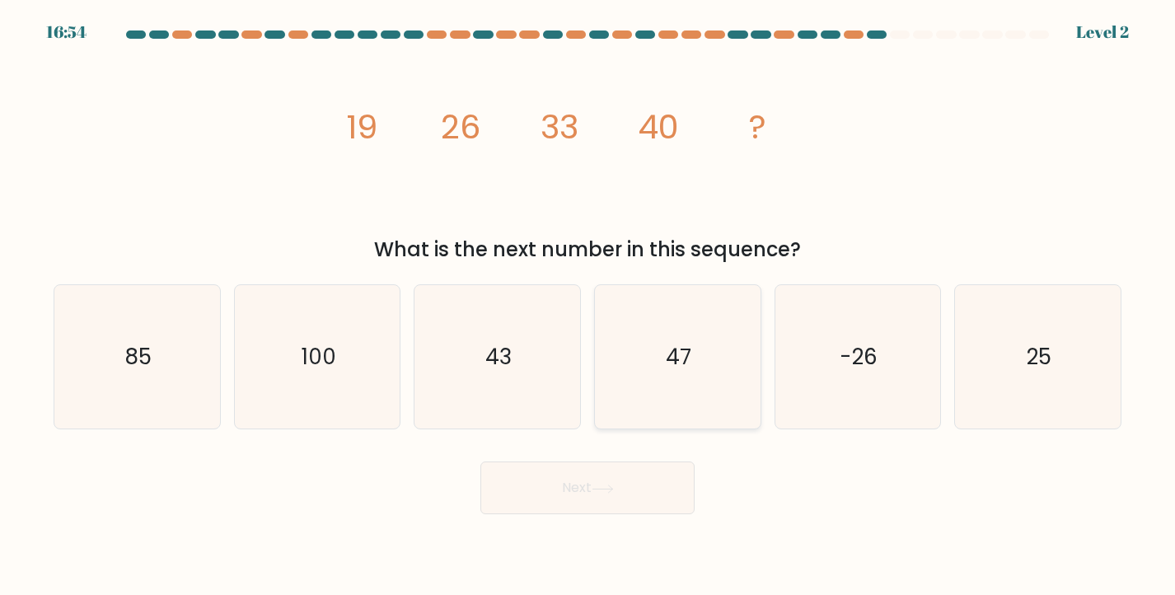
click at [652, 332] on icon "47" at bounding box center [678, 357] width 144 height 144
click at [588, 306] on input "d. 47" at bounding box center [587, 301] width 1 height 8
radio input "true"
click at [598, 479] on button "Next" at bounding box center [587, 487] width 214 height 53
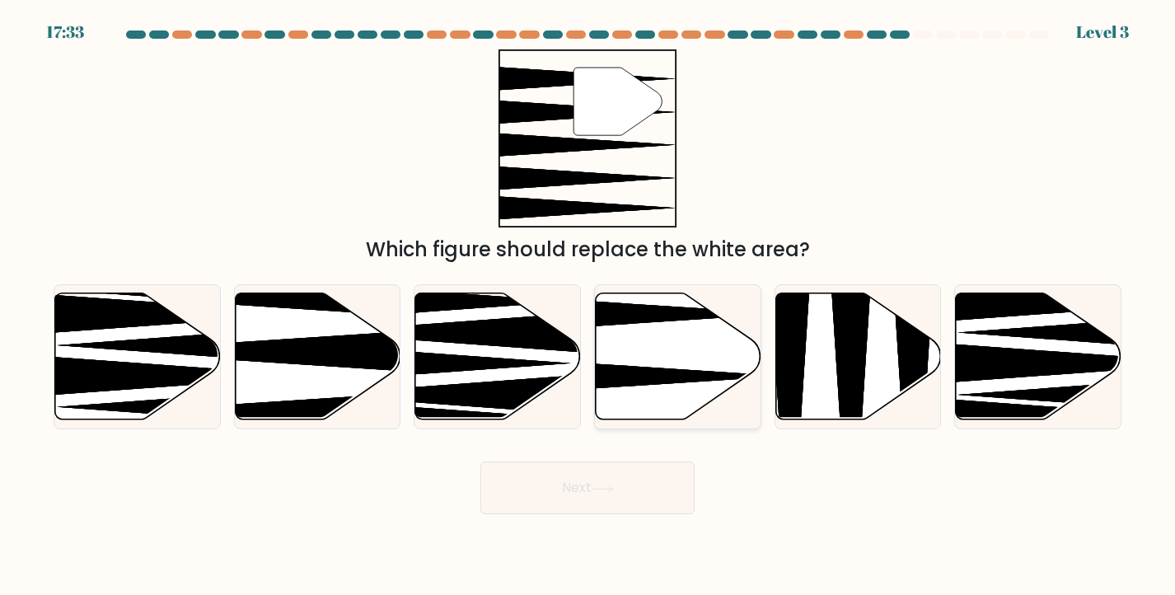
click at [653, 359] on icon at bounding box center [679, 355] width 166 height 127
click at [588, 306] on input "d." at bounding box center [587, 301] width 1 height 8
radio input "true"
click at [647, 470] on button "Next" at bounding box center [587, 487] width 214 height 53
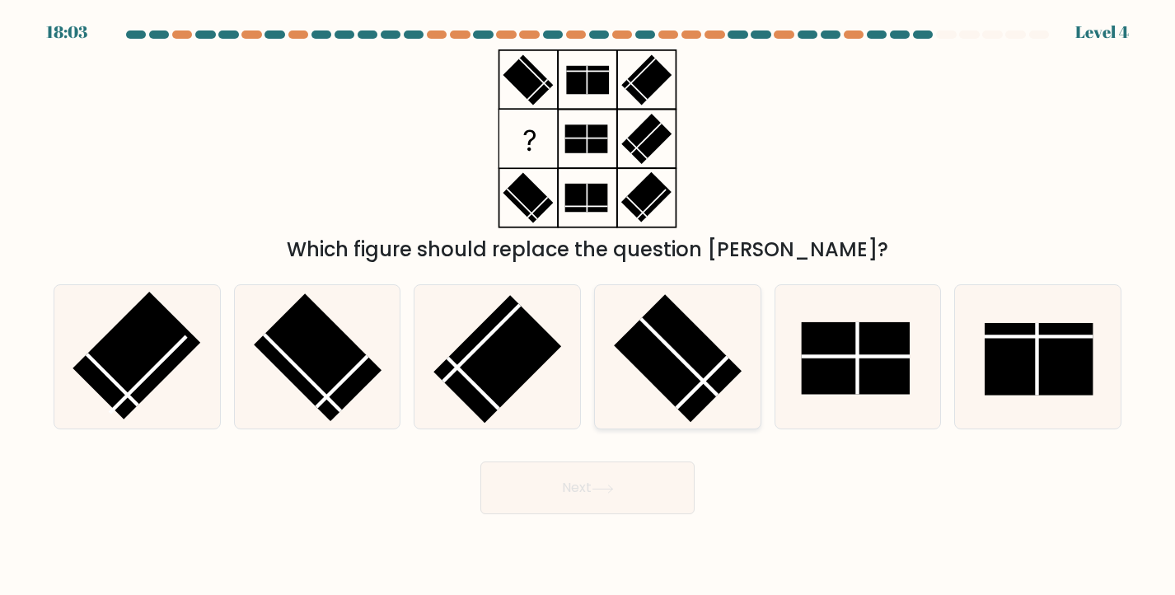
click at [702, 384] on line at bounding box center [701, 382] width 51 height 51
click at [588, 306] on input "d." at bounding box center [587, 301] width 1 height 8
radio input "true"
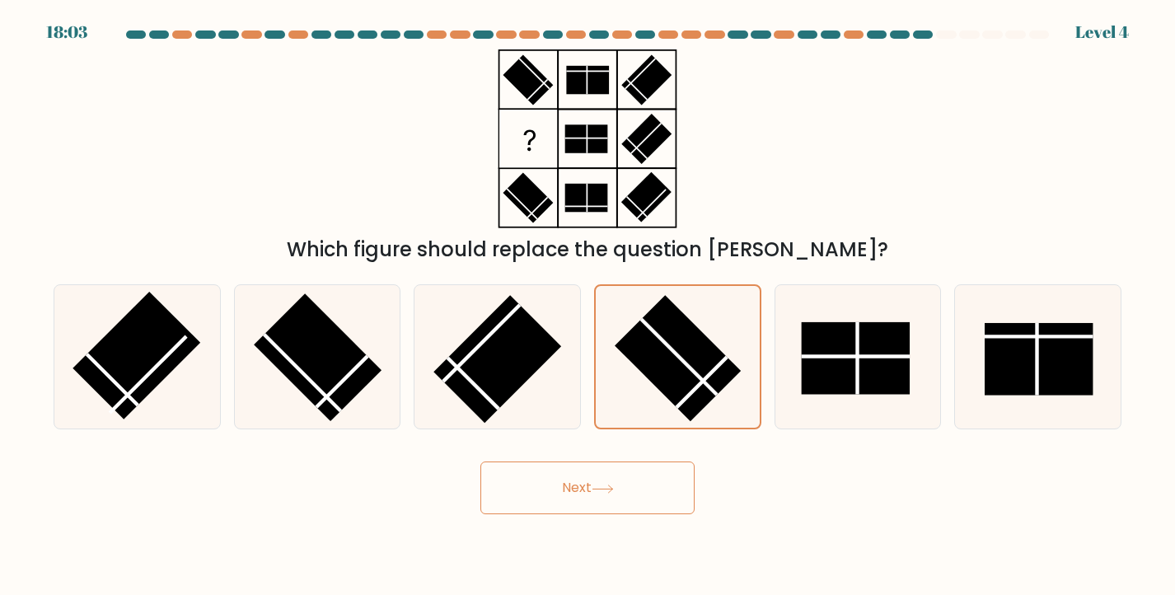
click at [620, 496] on button "Next" at bounding box center [587, 487] width 214 height 53
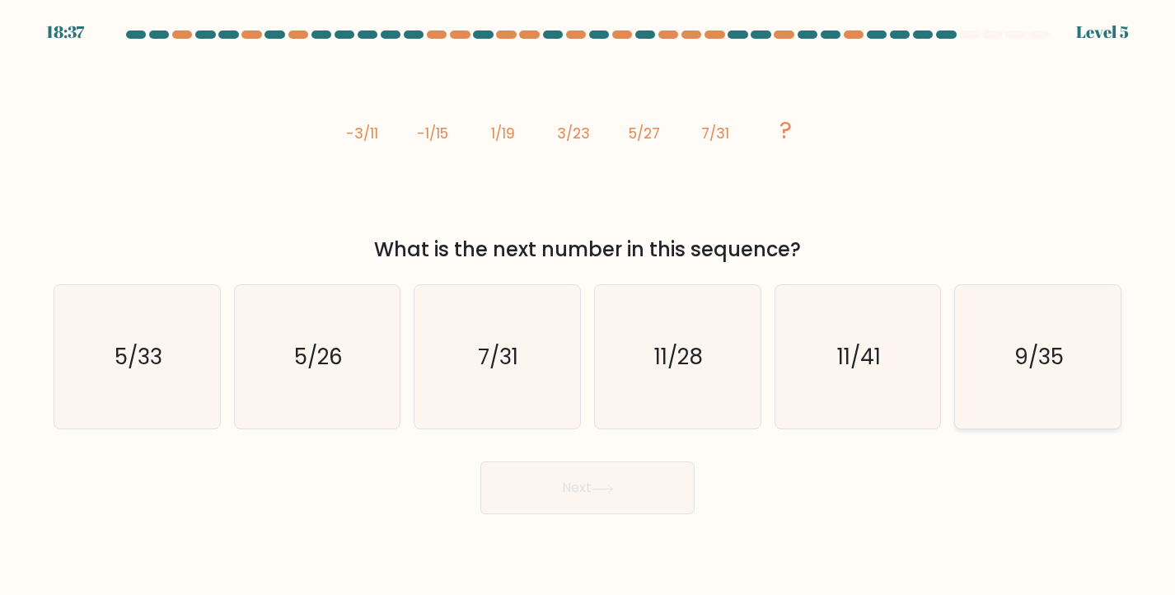
click at [1053, 364] on text "9/35" at bounding box center [1038, 357] width 49 height 30
click at [588, 306] on input "f. 9/35" at bounding box center [587, 301] width 1 height 8
radio input "true"
click at [621, 485] on button "Next" at bounding box center [587, 487] width 214 height 53
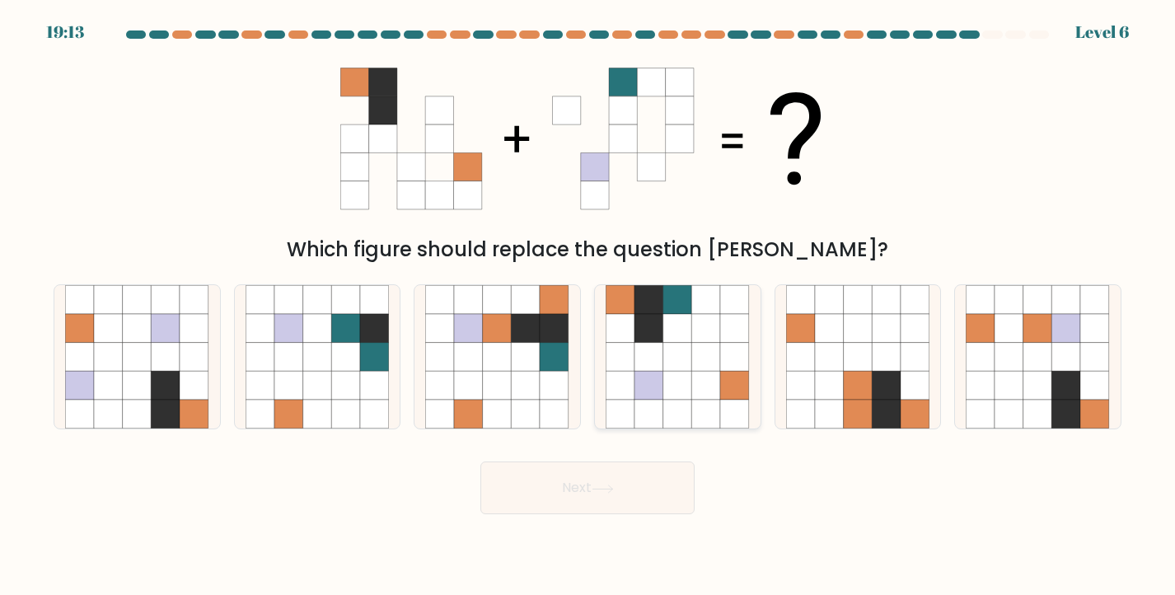
click at [682, 342] on icon at bounding box center [677, 328] width 29 height 29
click at [588, 306] on input "d." at bounding box center [587, 301] width 1 height 8
radio input "true"
click at [606, 492] on icon at bounding box center [603, 488] width 22 height 9
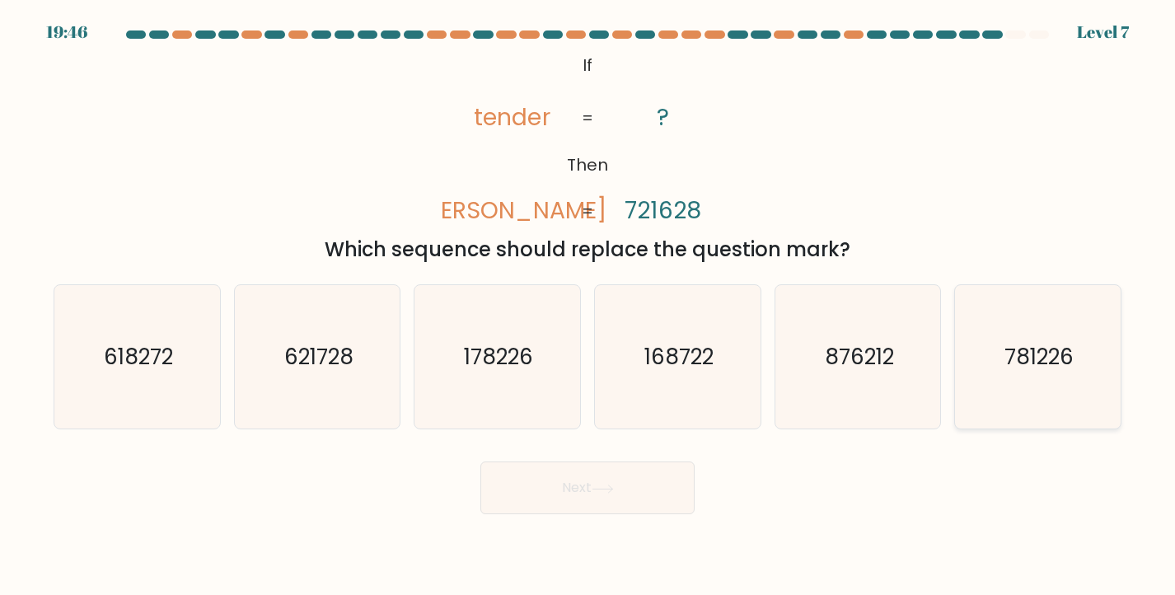
click at [1013, 376] on icon "781226" at bounding box center [1038, 357] width 144 height 144
click at [588, 306] on input "f. 781226" at bounding box center [587, 301] width 1 height 8
radio input "true"
click at [603, 475] on button "Next" at bounding box center [587, 487] width 214 height 53
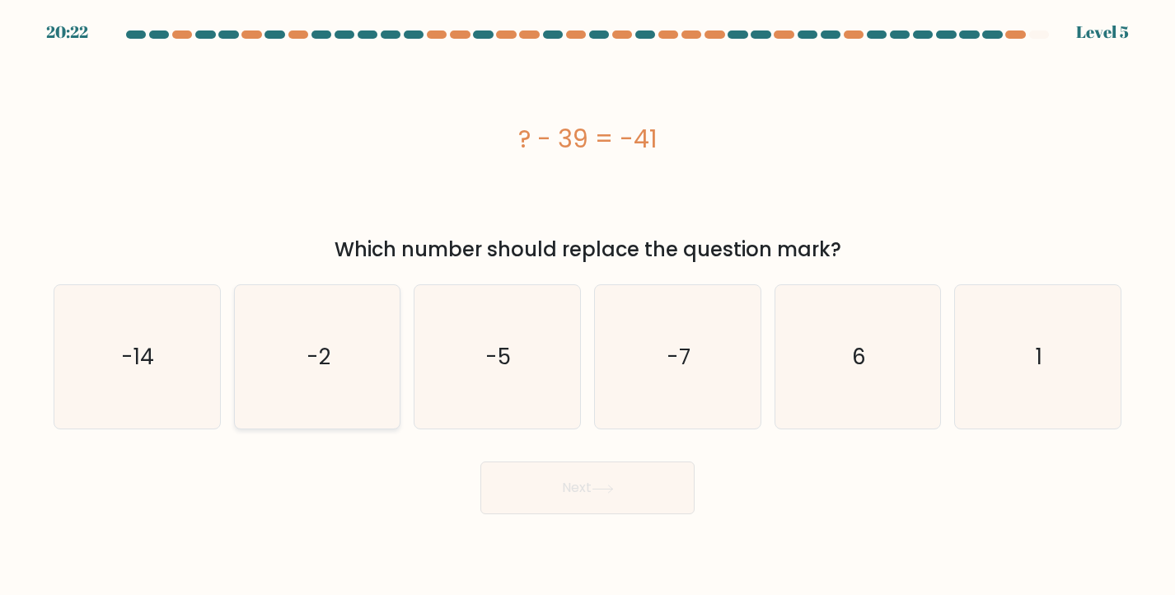
click at [376, 362] on icon "-2" at bounding box center [318, 357] width 144 height 144
click at [587, 306] on input "b. -2" at bounding box center [587, 301] width 1 height 8
radio input "true"
click at [591, 479] on button "Next" at bounding box center [587, 487] width 214 height 53
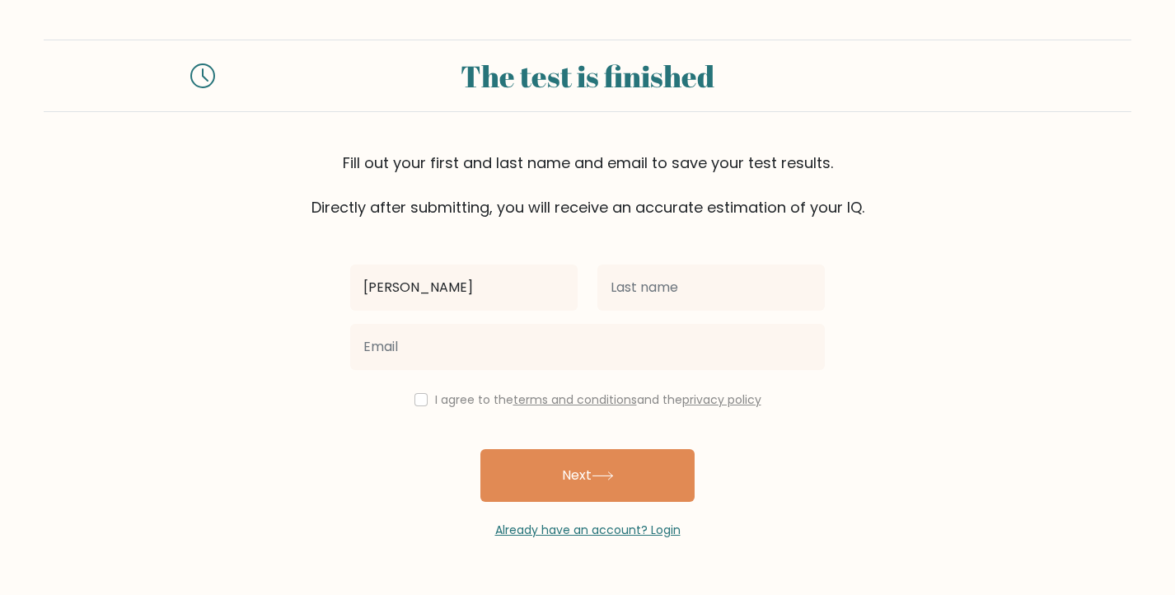
type input "[PERSON_NAME]"
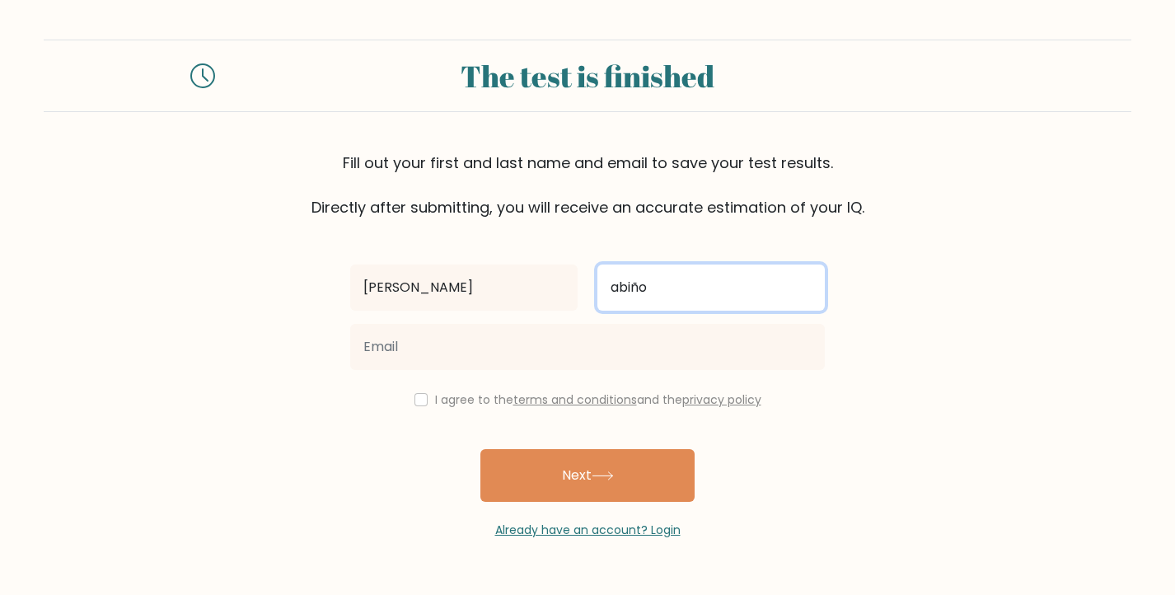
type input "abiño"
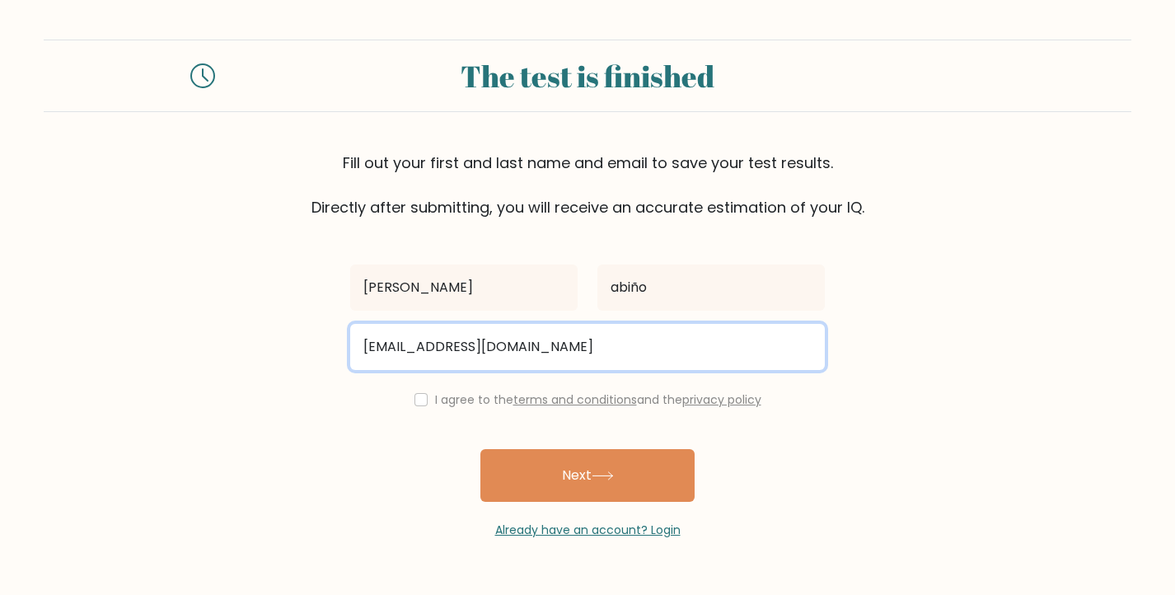
type input "itsluis0516@gmail.com"
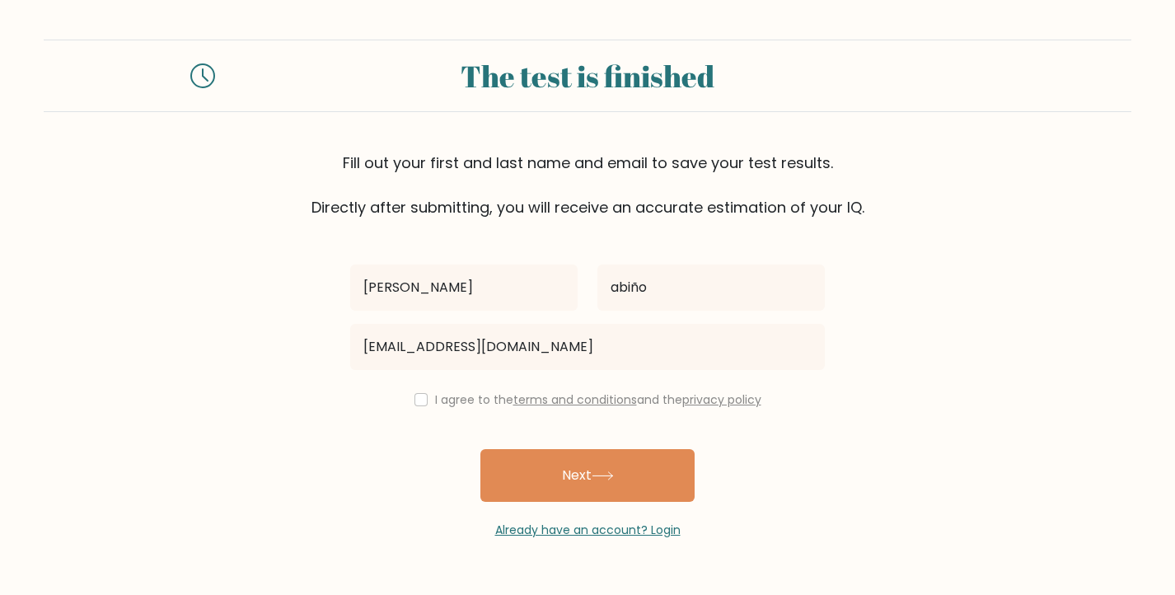
click at [418, 401] on input "checkbox" at bounding box center [420, 399] width 13 height 13
checkbox input "true"
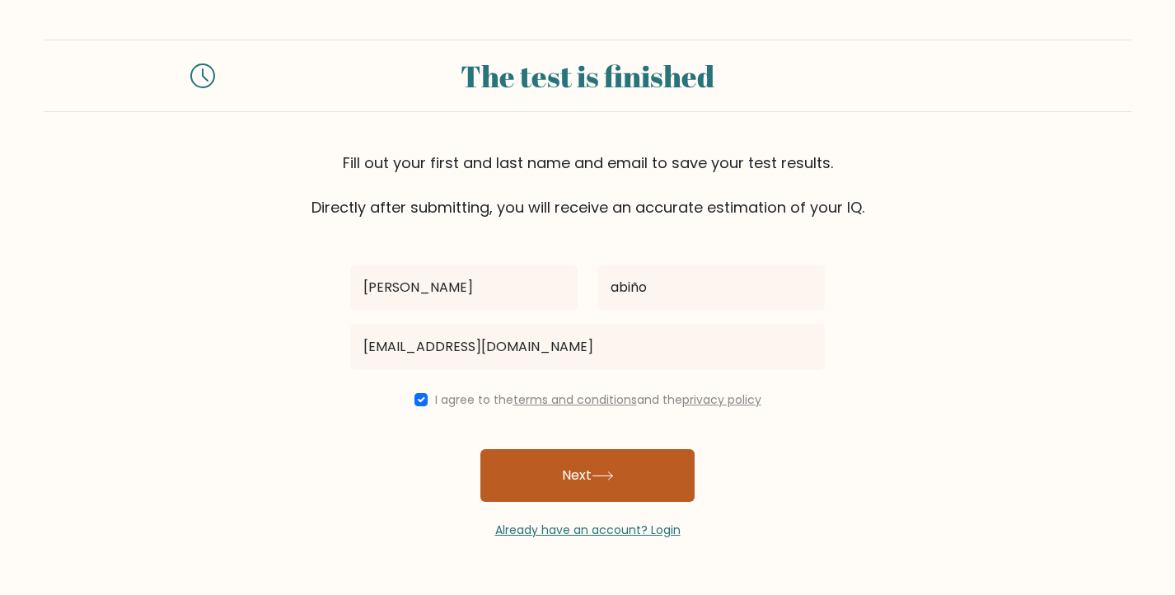
click at [601, 491] on button "Next" at bounding box center [587, 475] width 214 height 53
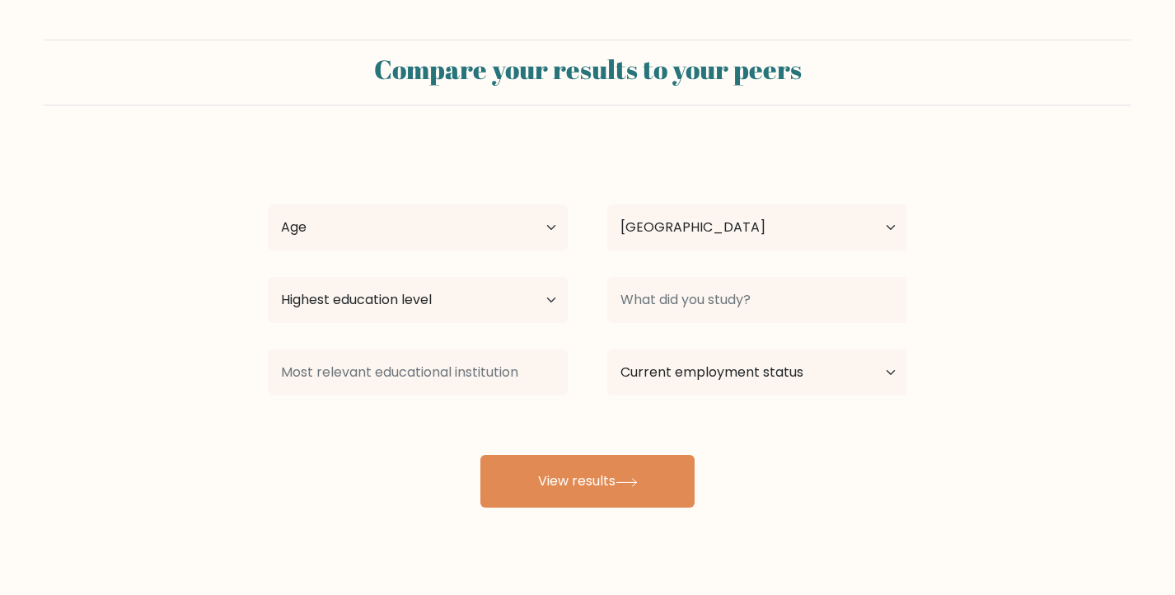
select select "PH"
select select "25_34"
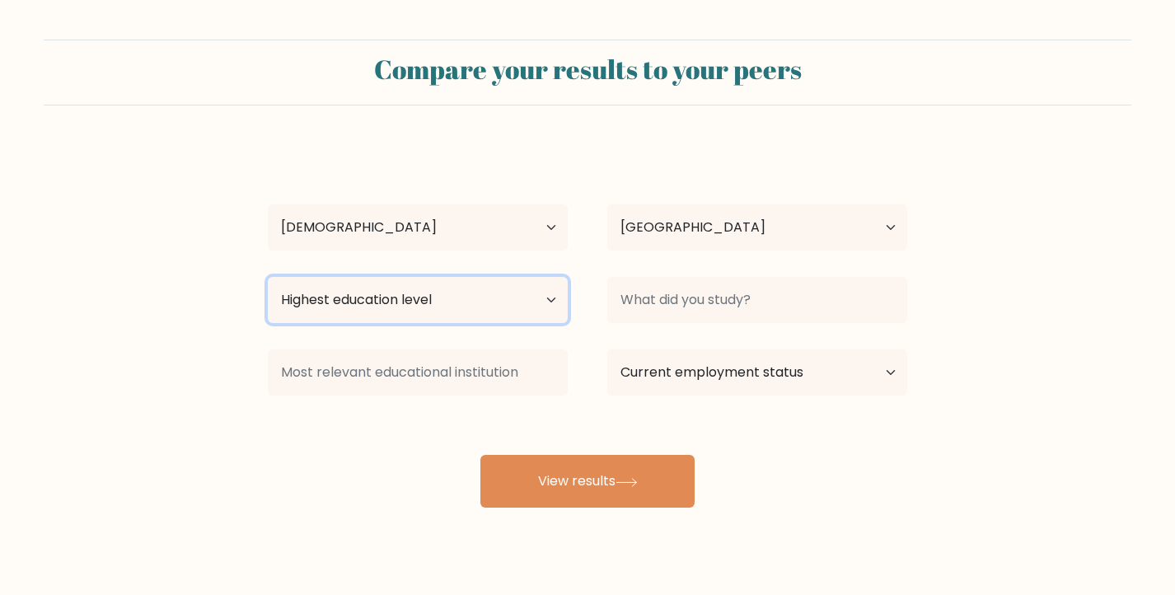
select select "masters_degree"
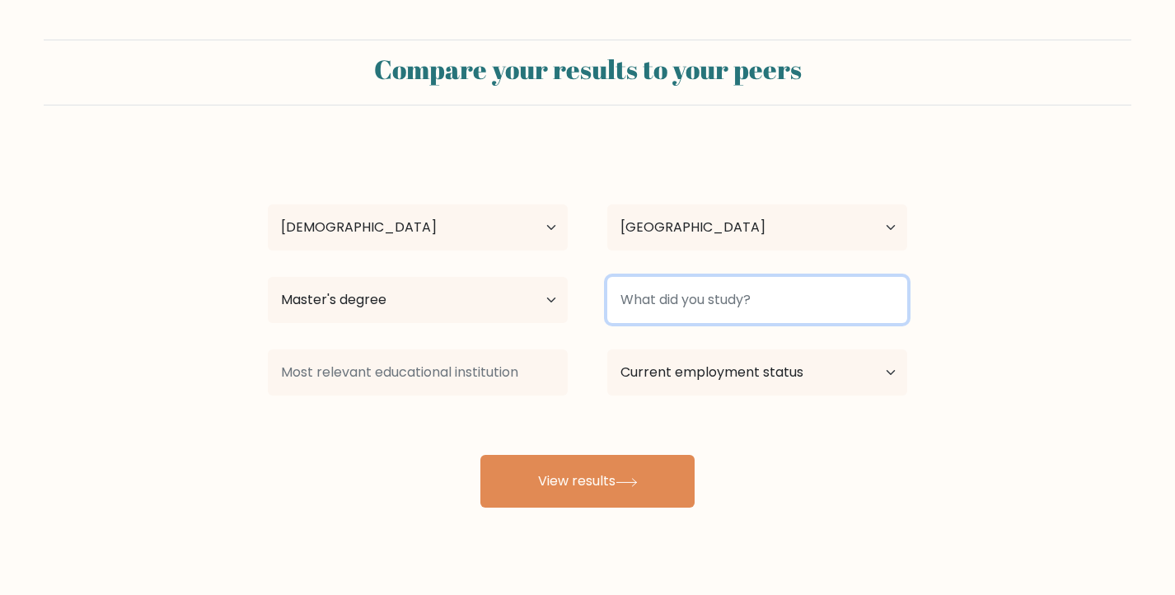
click at [656, 305] on input at bounding box center [757, 300] width 300 height 46
type input "B"
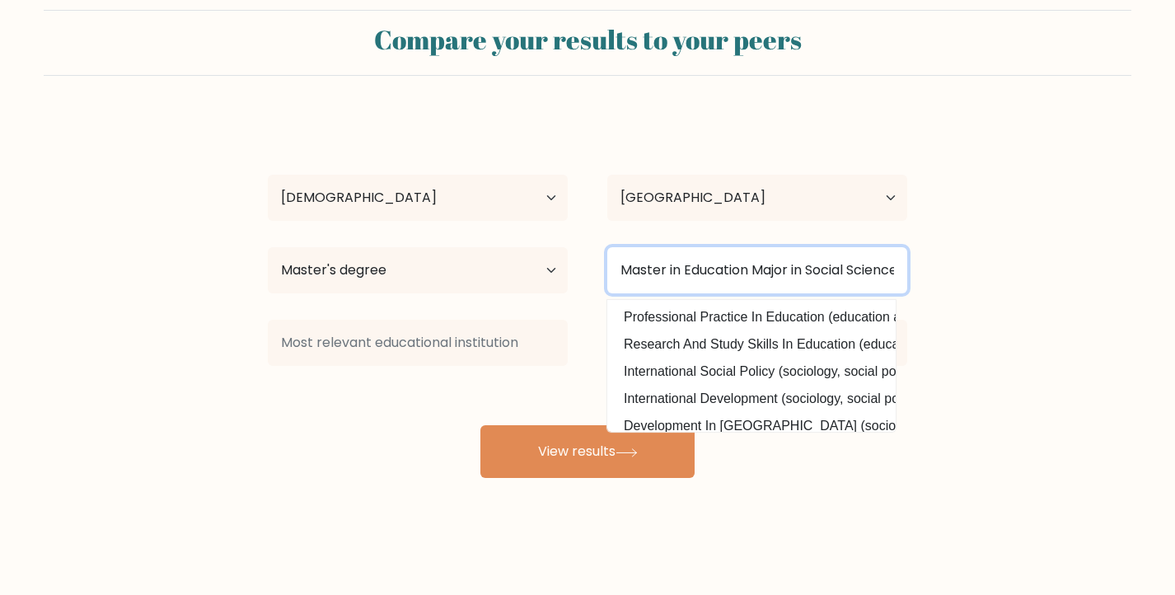
scroll to position [30, 0]
type input "Master in Education Major in Social Science"
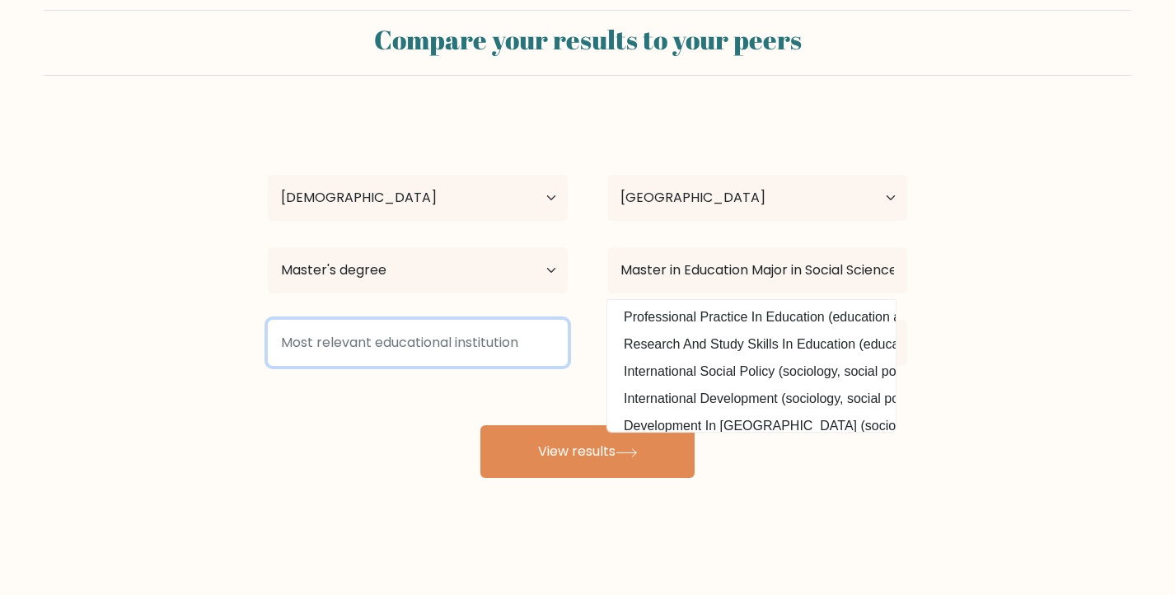
click at [395, 362] on input at bounding box center [418, 343] width 300 height 46
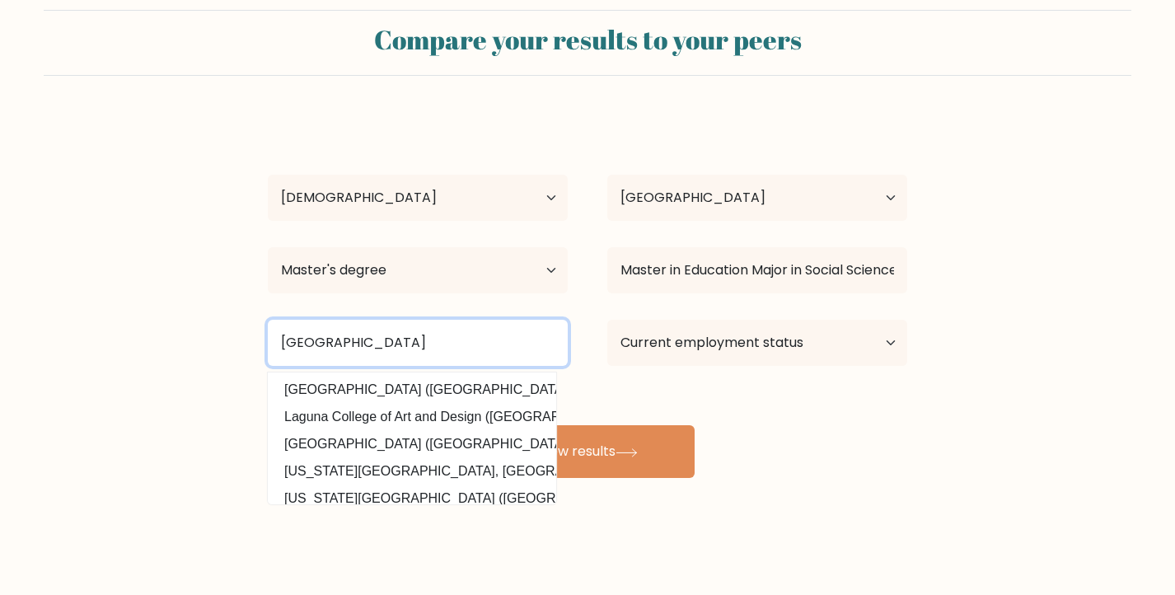
type input "Laguna State Polytechnic University"
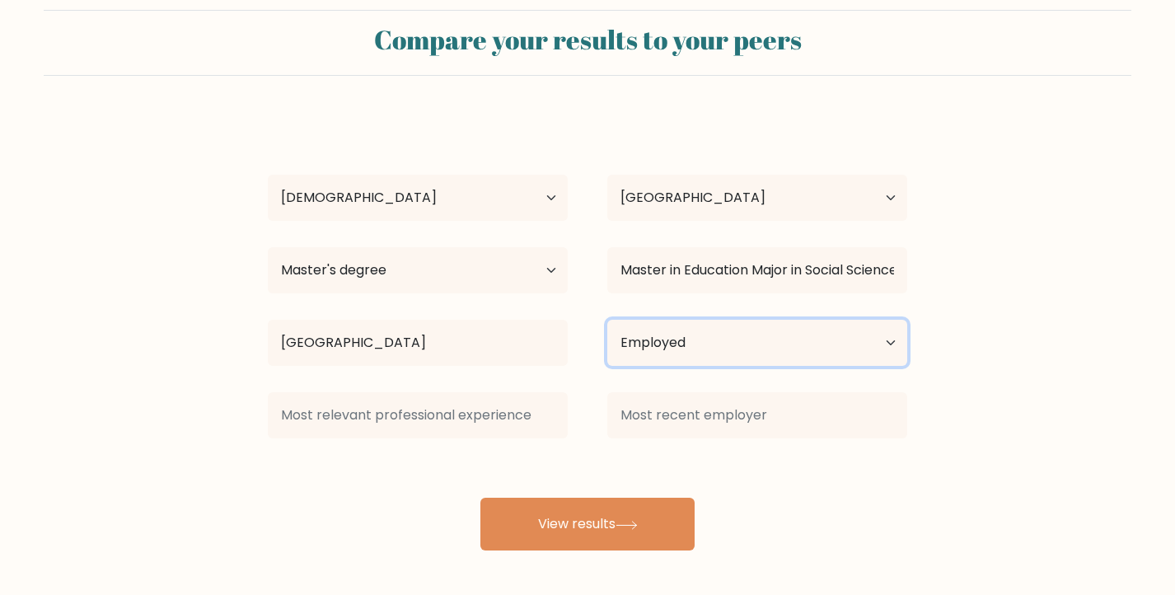
select select "other"
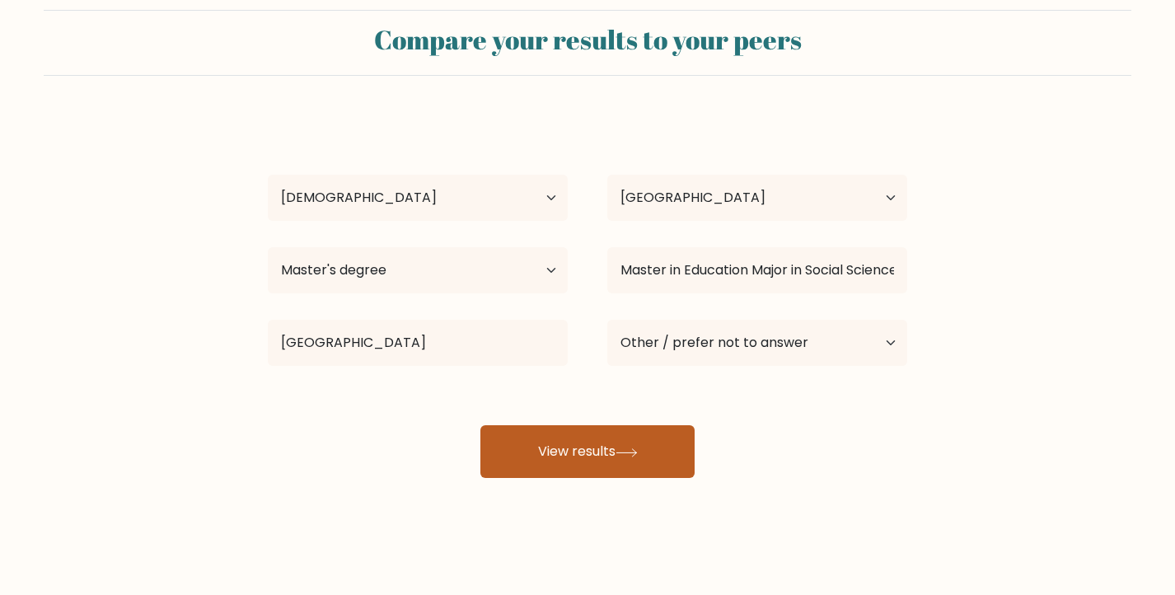
click at [606, 451] on button "View results" at bounding box center [587, 451] width 214 height 53
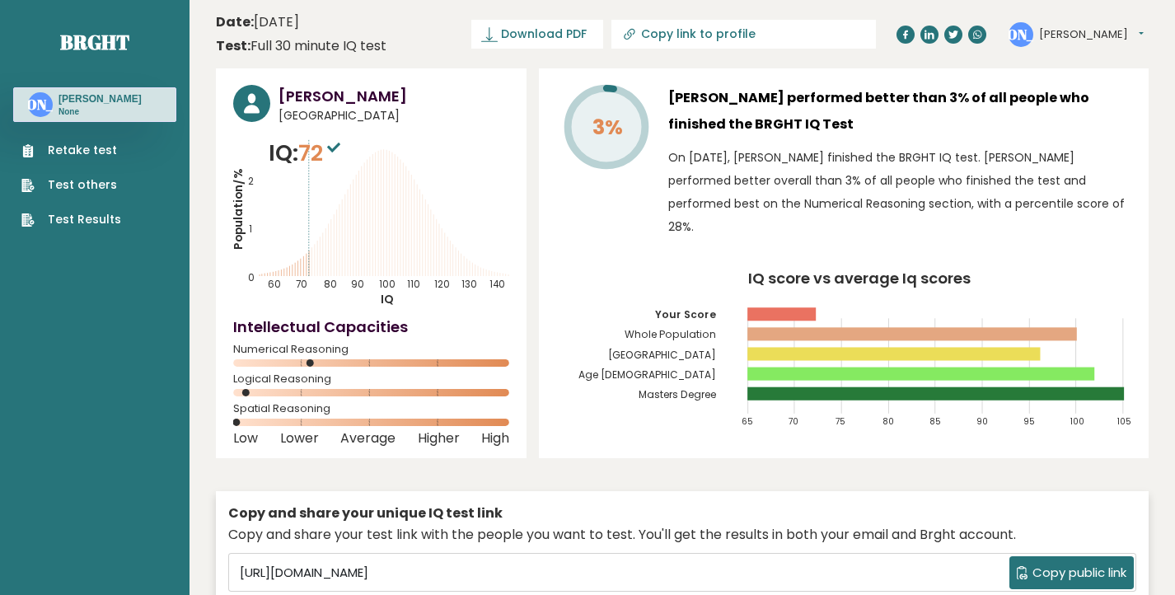
click at [1090, 573] on span "Copy public link" at bounding box center [1079, 573] width 94 height 19
